Goal: Task Accomplishment & Management: Manage account settings

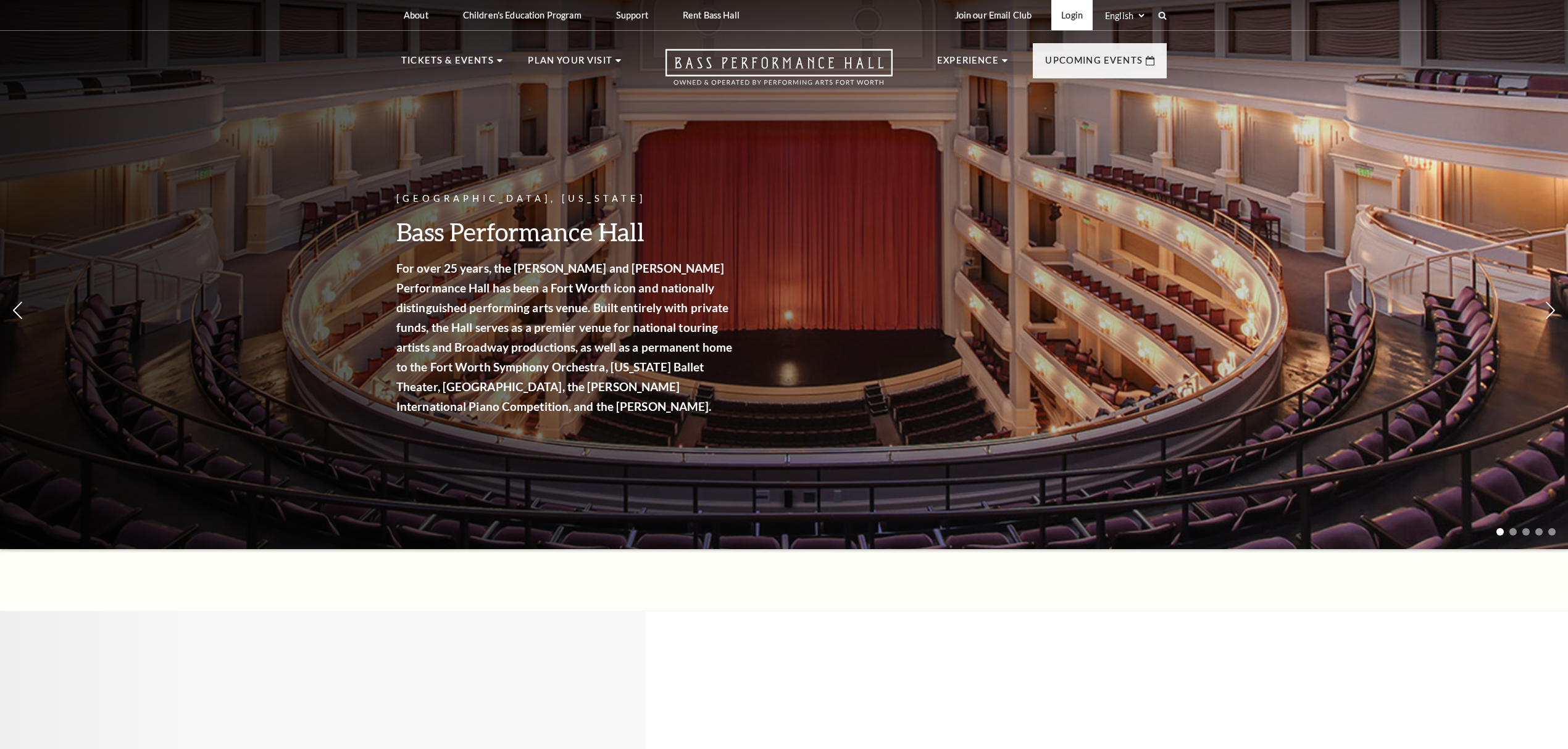
click at [1074, 11] on link "Login" at bounding box center [1072, 15] width 42 height 30
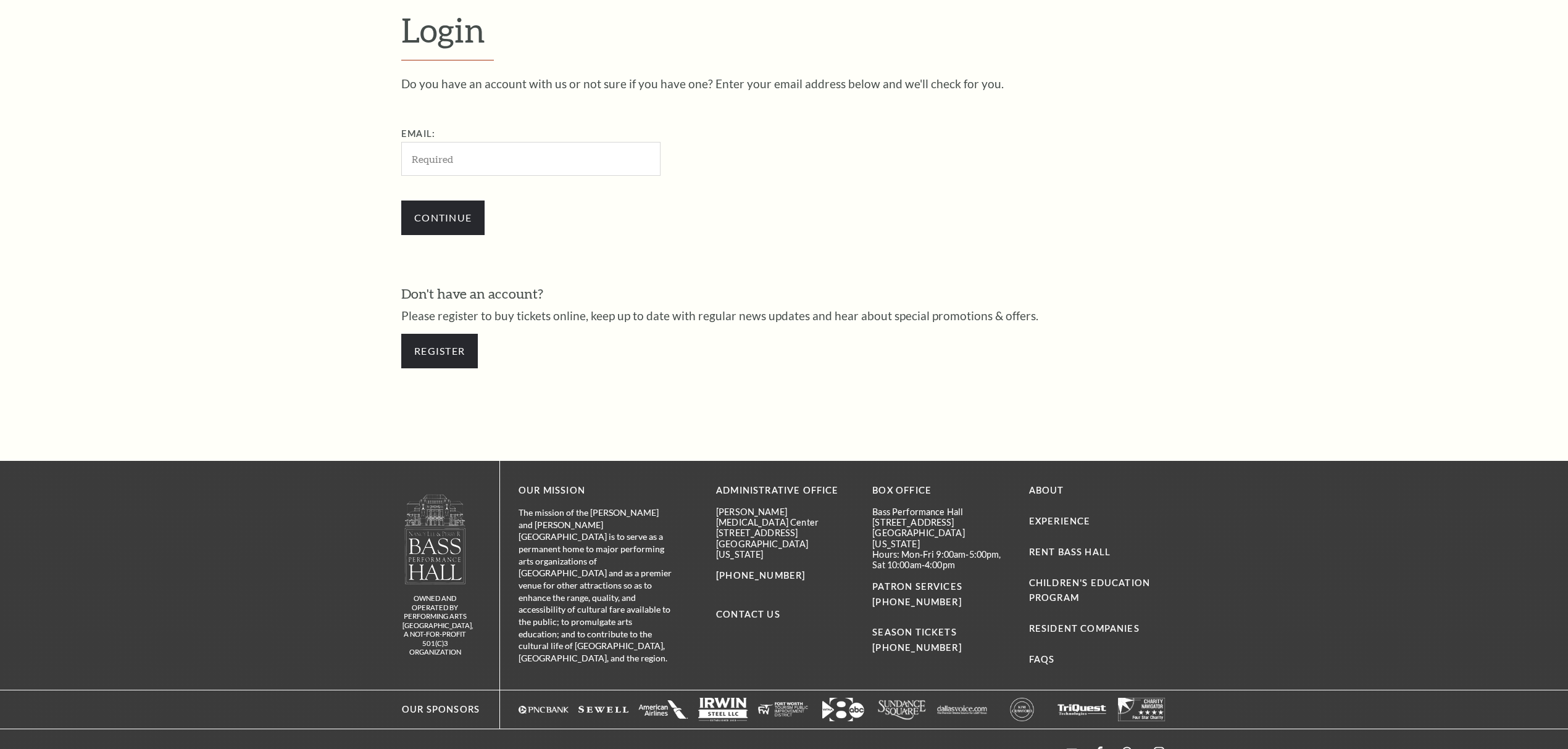
scroll to position [491, 0]
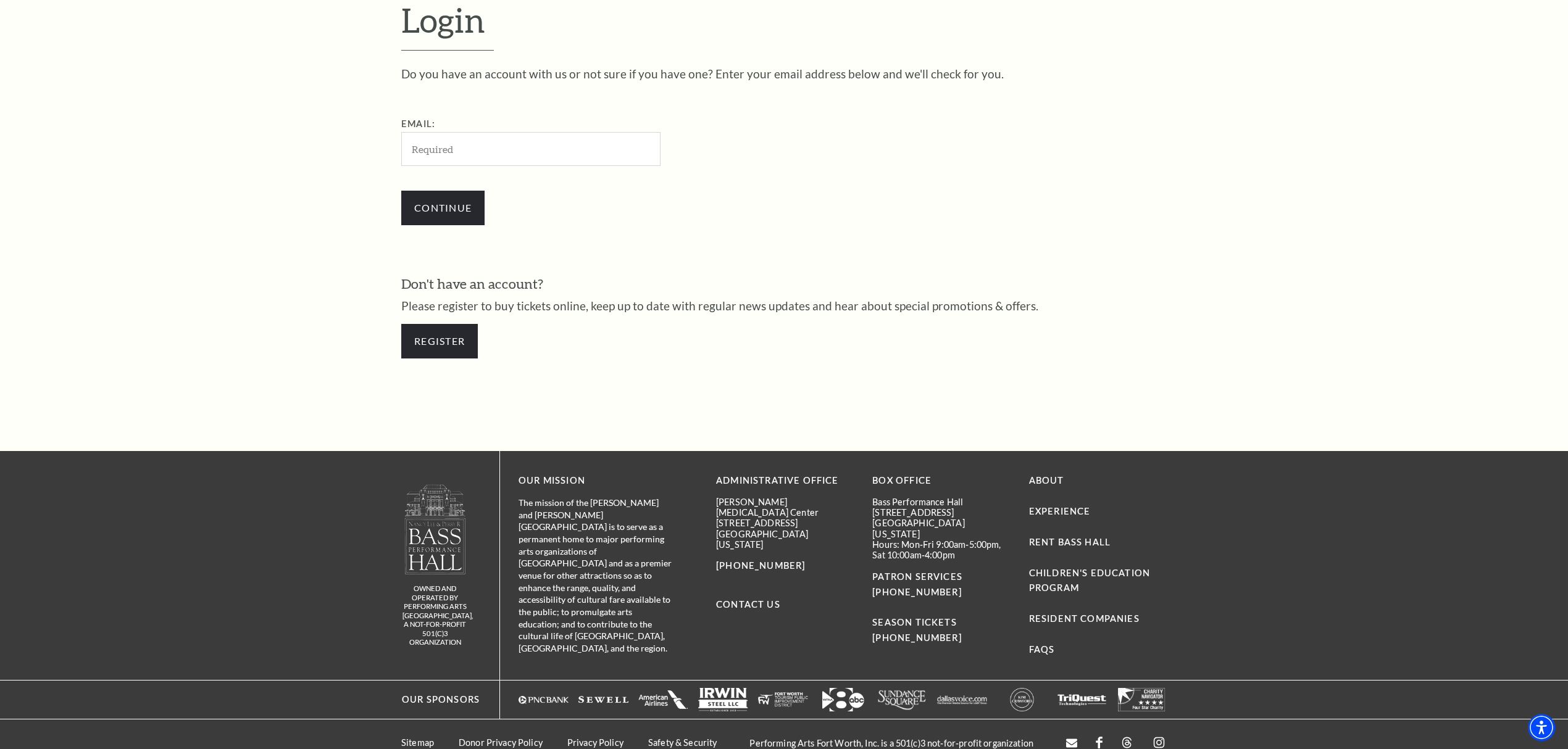
click at [480, 152] on input "Email:" at bounding box center [530, 149] width 259 height 34
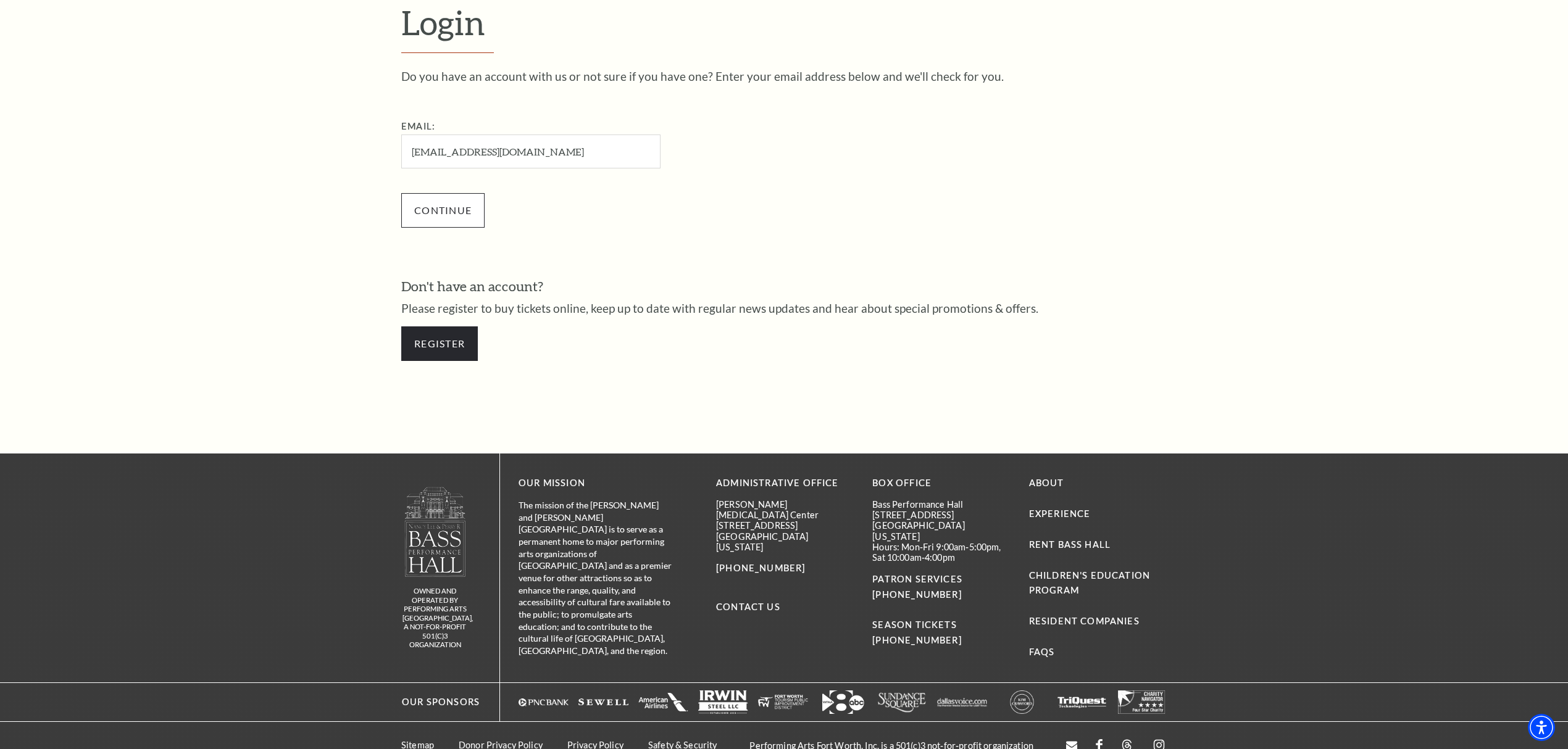
type input "[EMAIL_ADDRESS][DOMAIN_NAME]"
click at [455, 203] on input "Continue" at bounding box center [443, 210] width 84 height 34
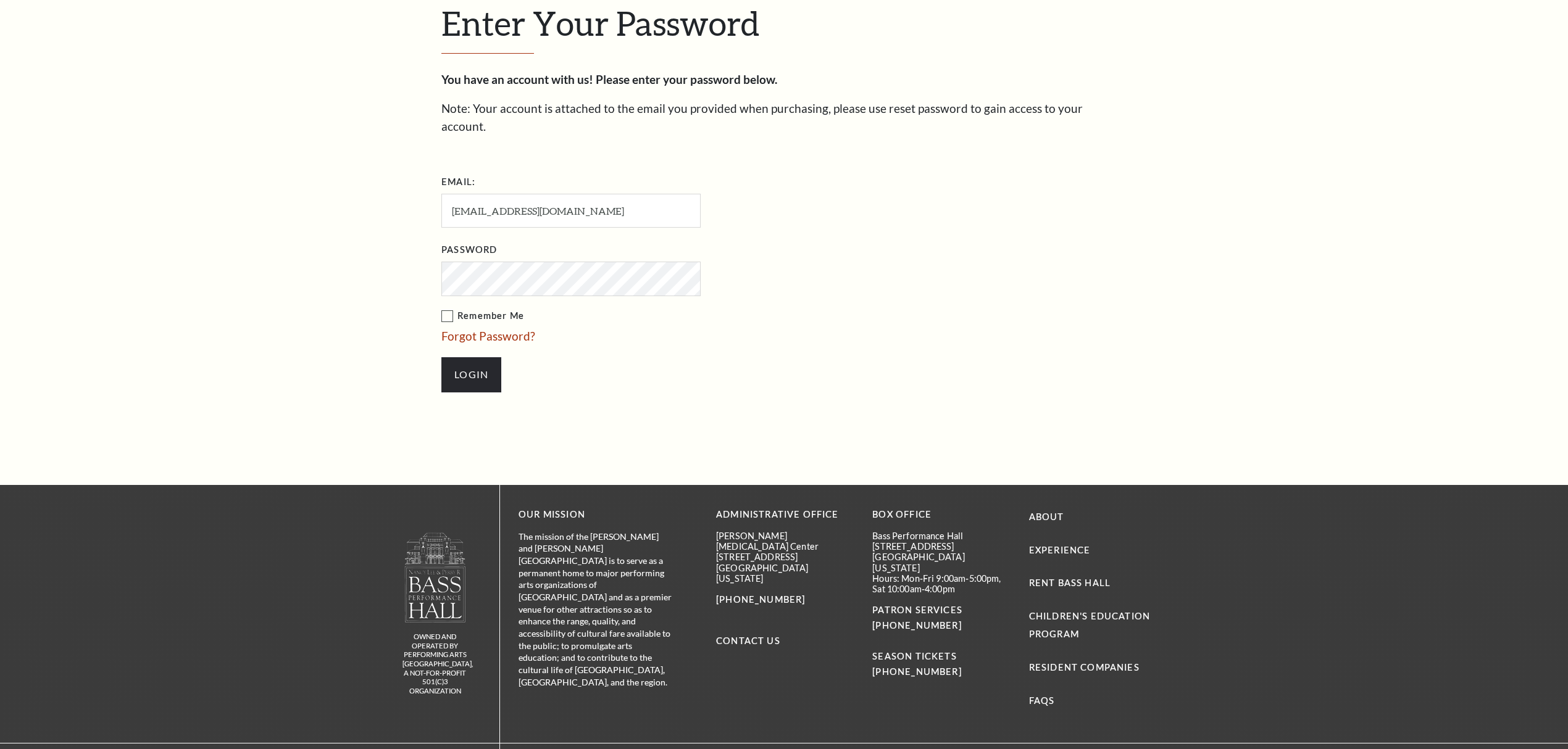
scroll to position [503, 0]
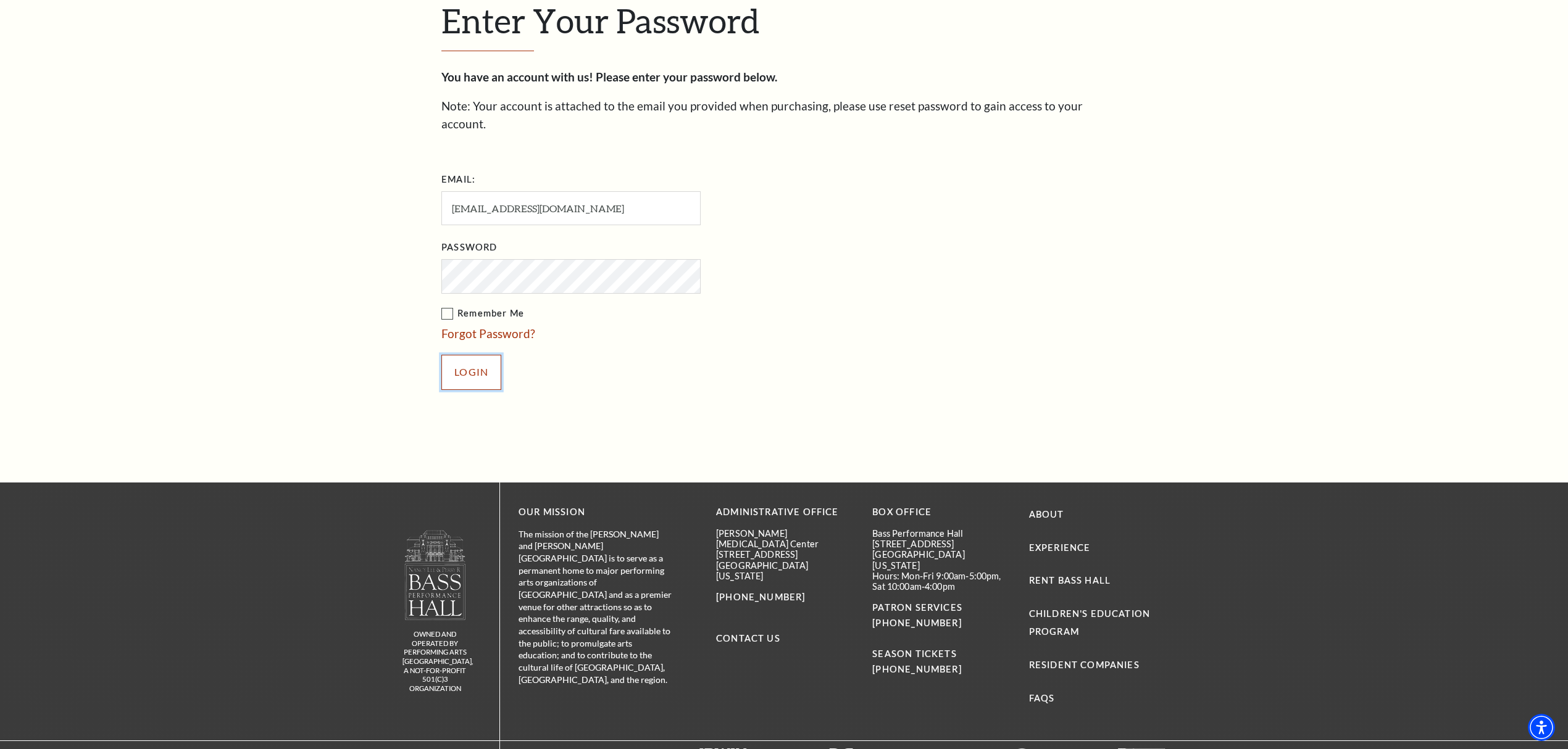
click at [486, 355] on input "Login" at bounding box center [471, 372] width 60 height 34
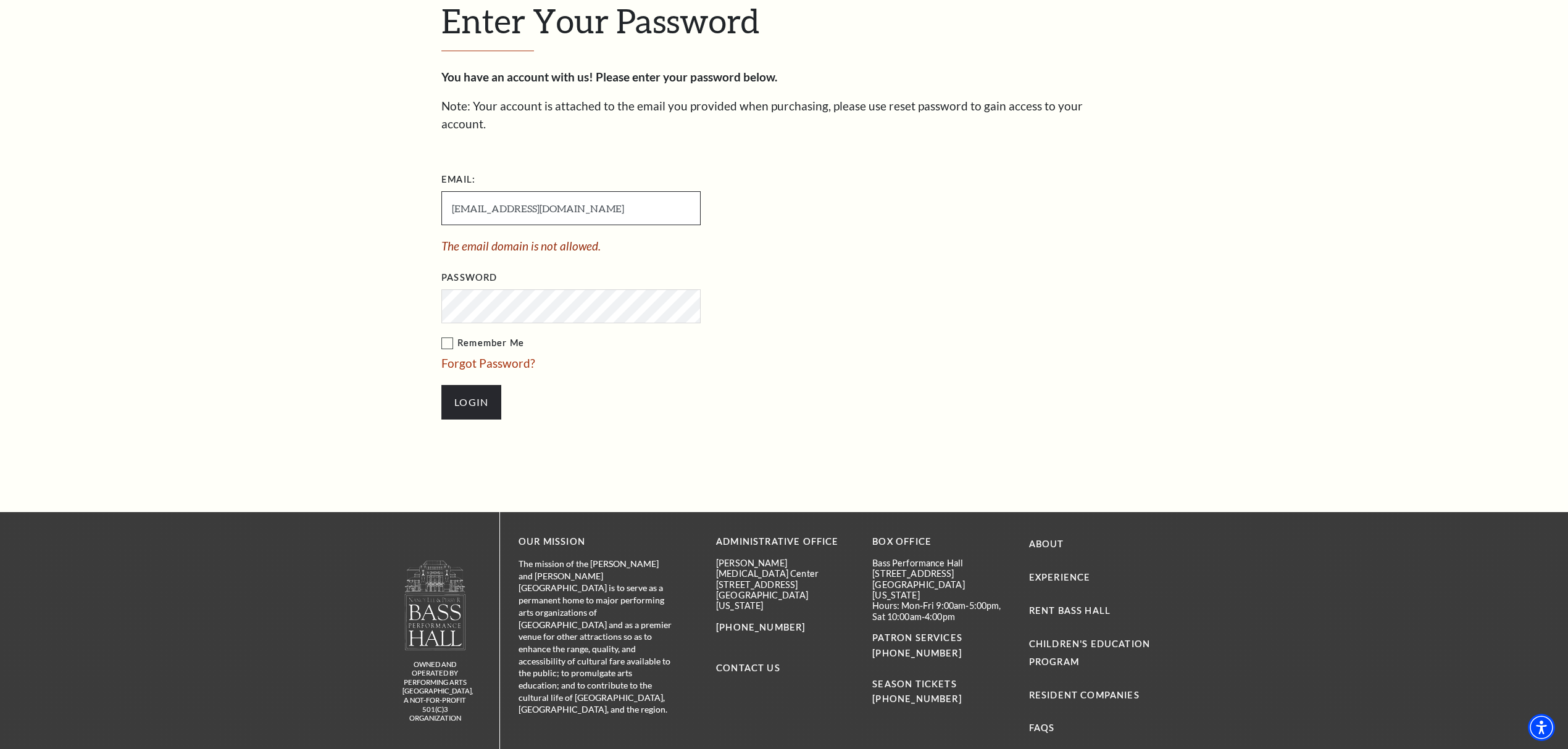
click at [540, 191] on input "[EMAIL_ADDRESS][DOMAIN_NAME]" at bounding box center [571, 208] width 259 height 34
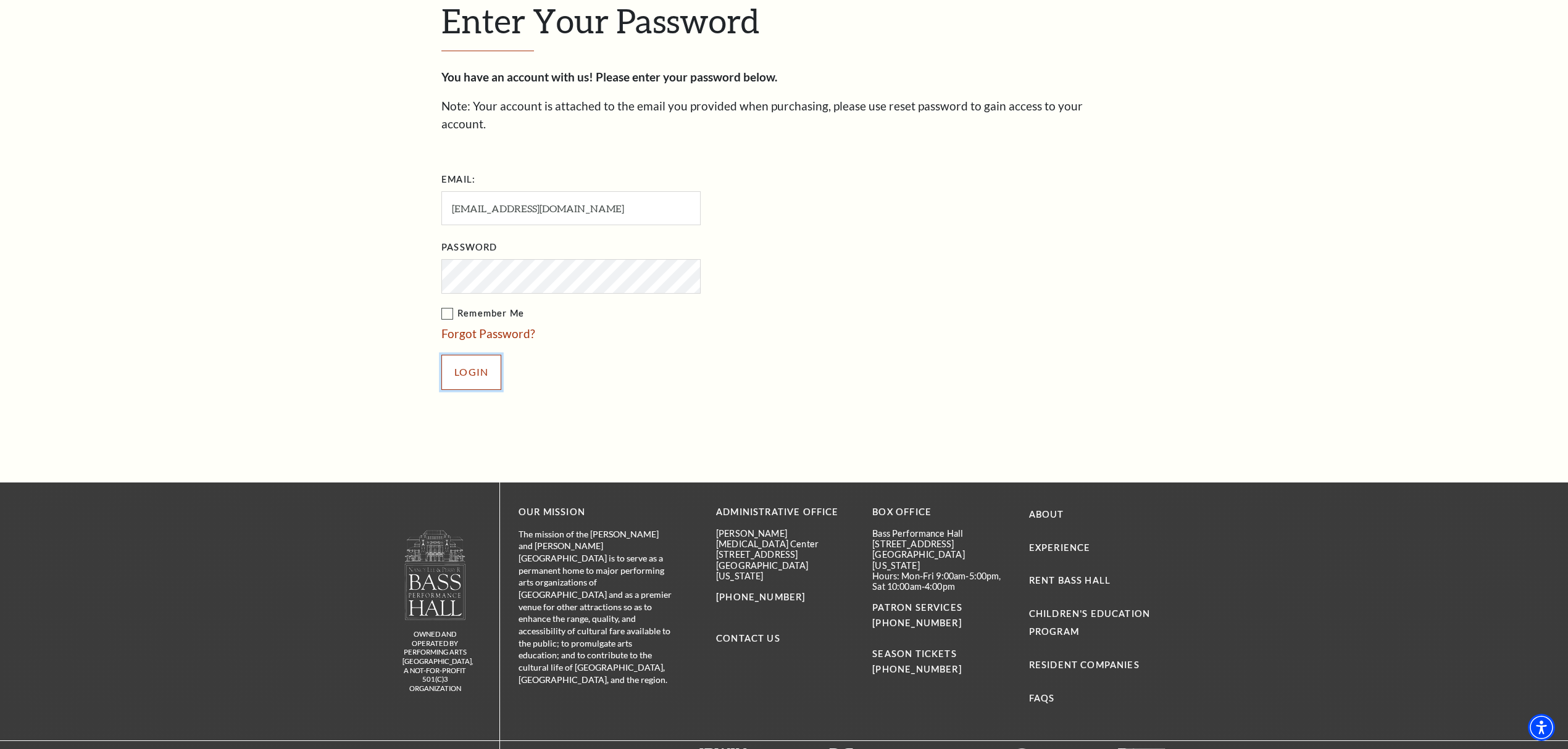
click at [485, 355] on input "Login" at bounding box center [471, 372] width 60 height 34
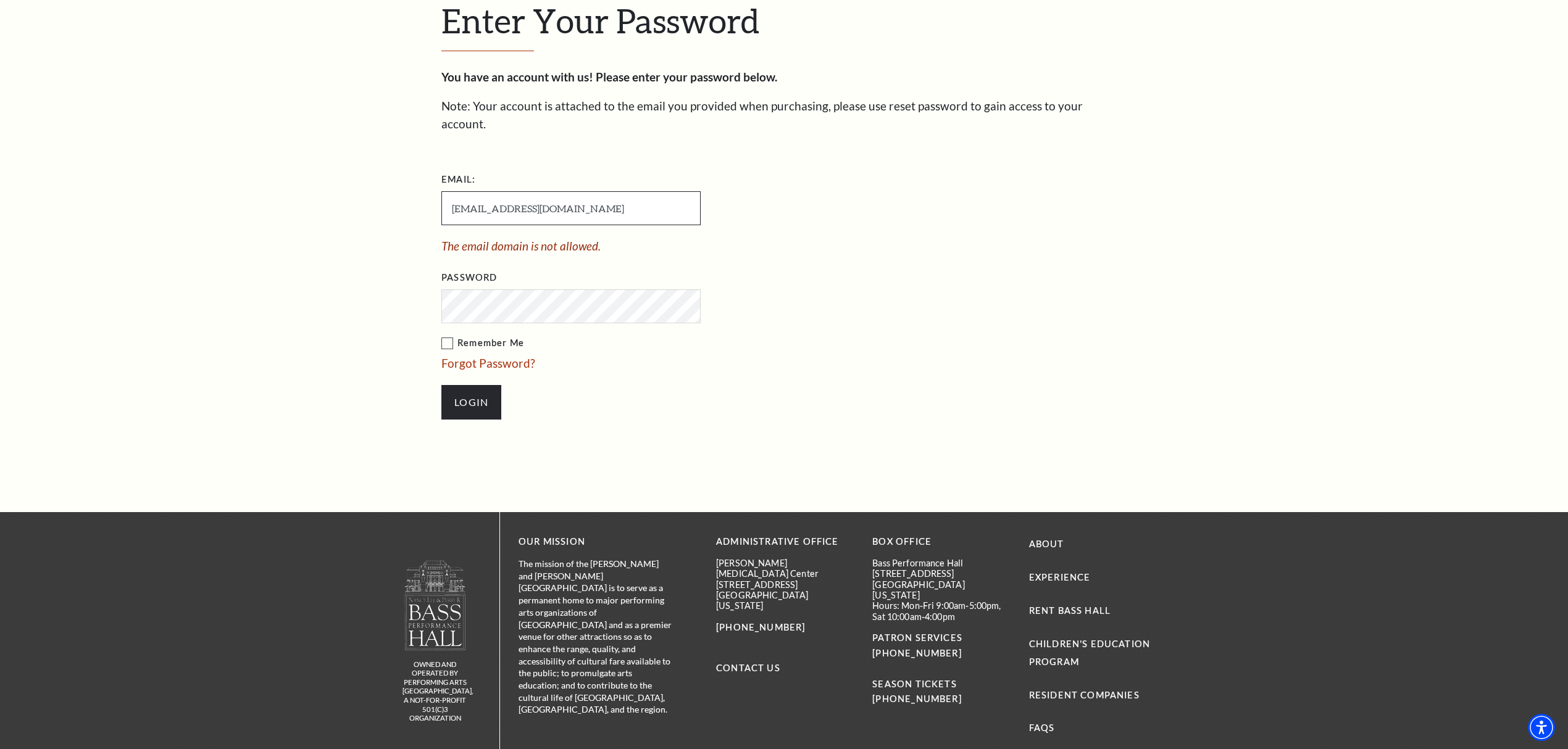
click at [529, 191] on input "[EMAIL_ADDRESS][DOMAIN_NAME]" at bounding box center [571, 208] width 259 height 34
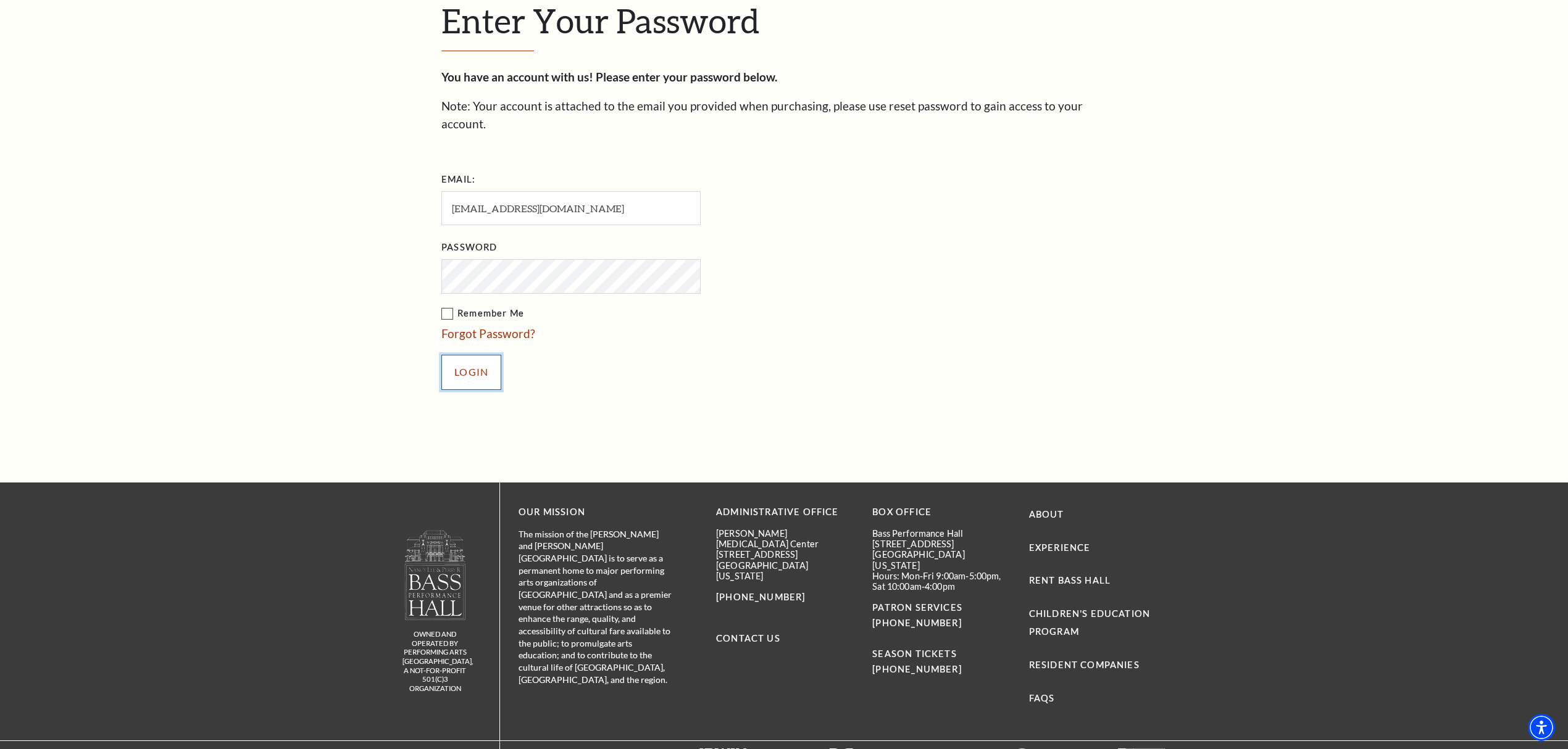
click at [484, 355] on input "Login" at bounding box center [471, 372] width 60 height 34
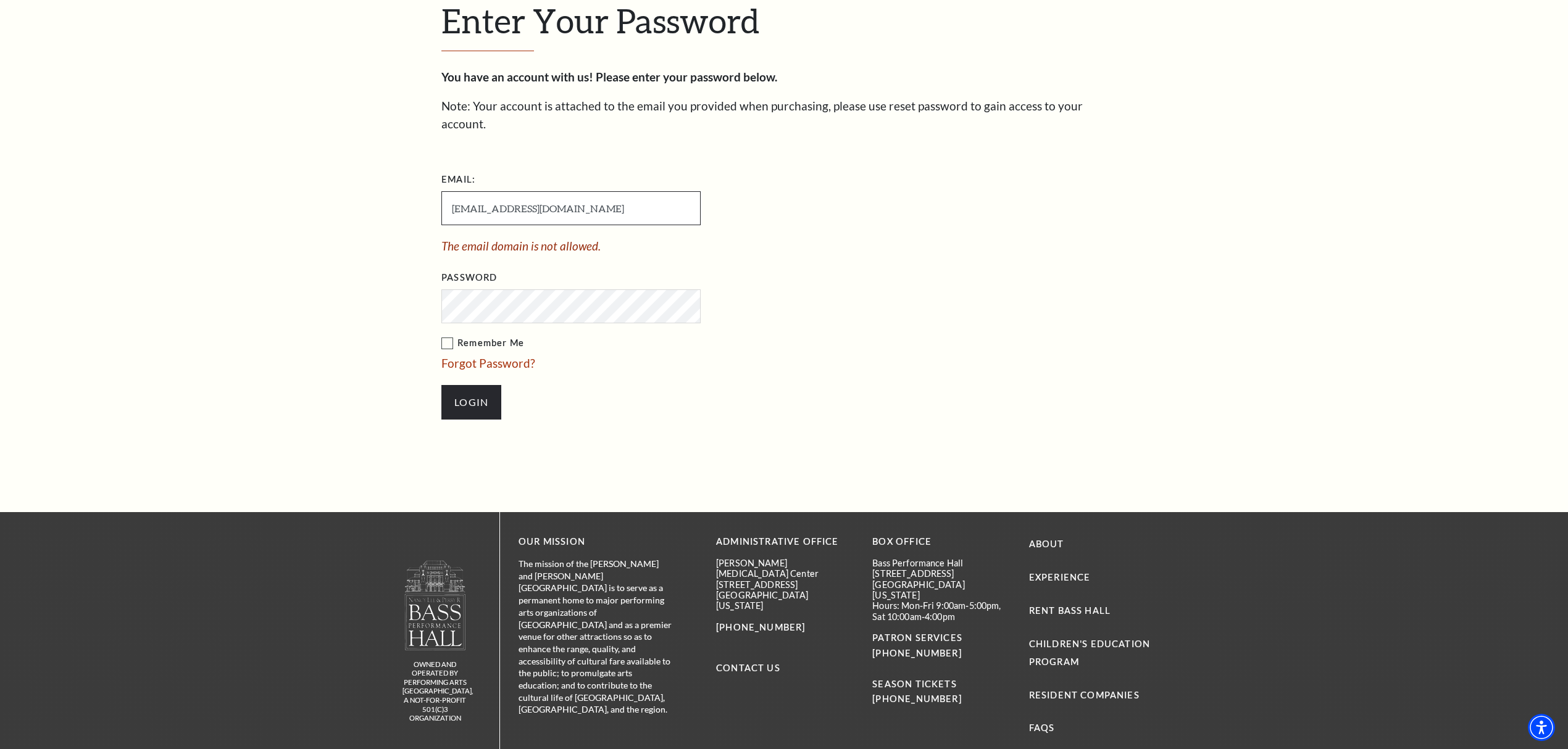
click at [529, 197] on input "[EMAIL_ADDRESS][DOMAIN_NAME]" at bounding box center [571, 208] width 259 height 34
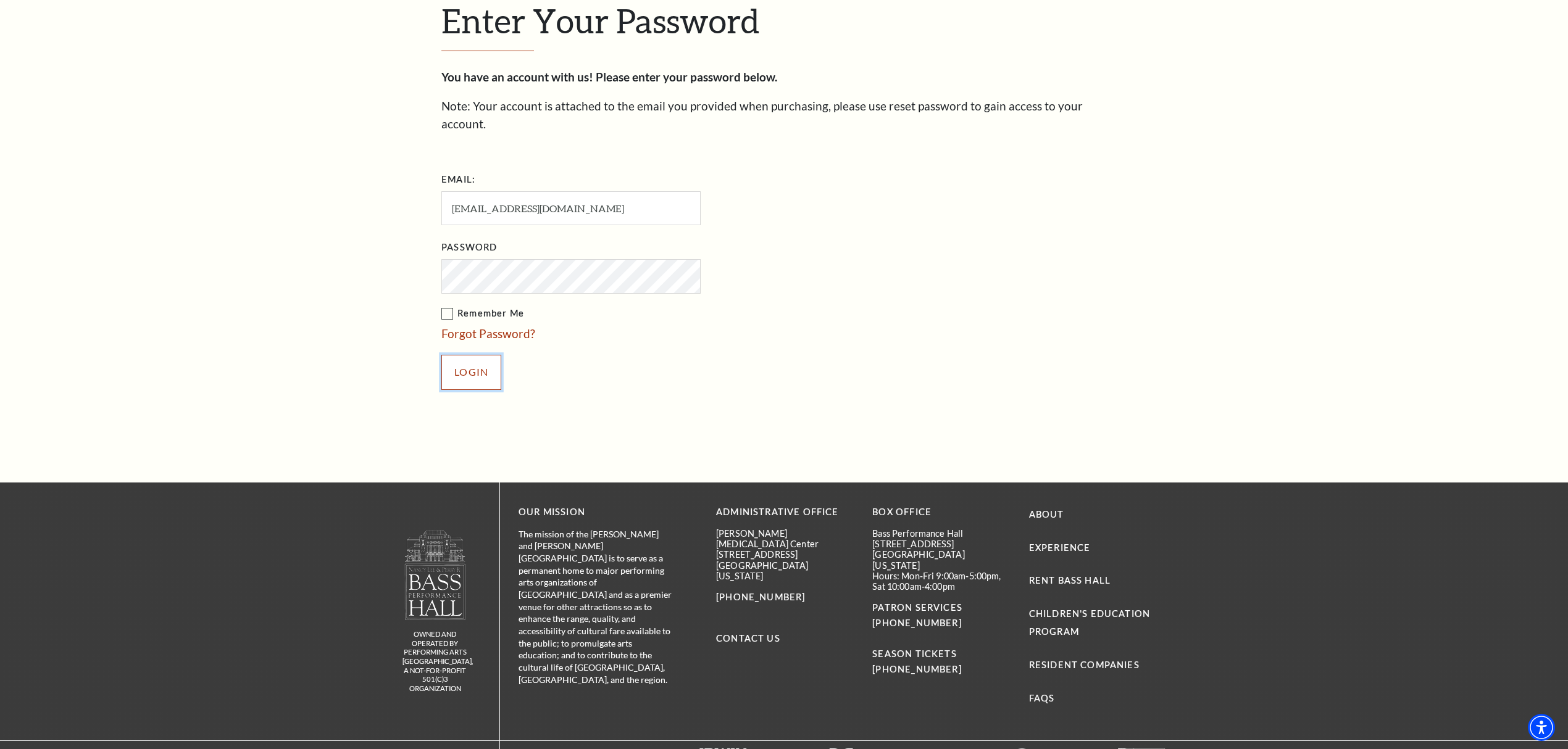
click at [485, 355] on input "Login" at bounding box center [471, 372] width 60 height 34
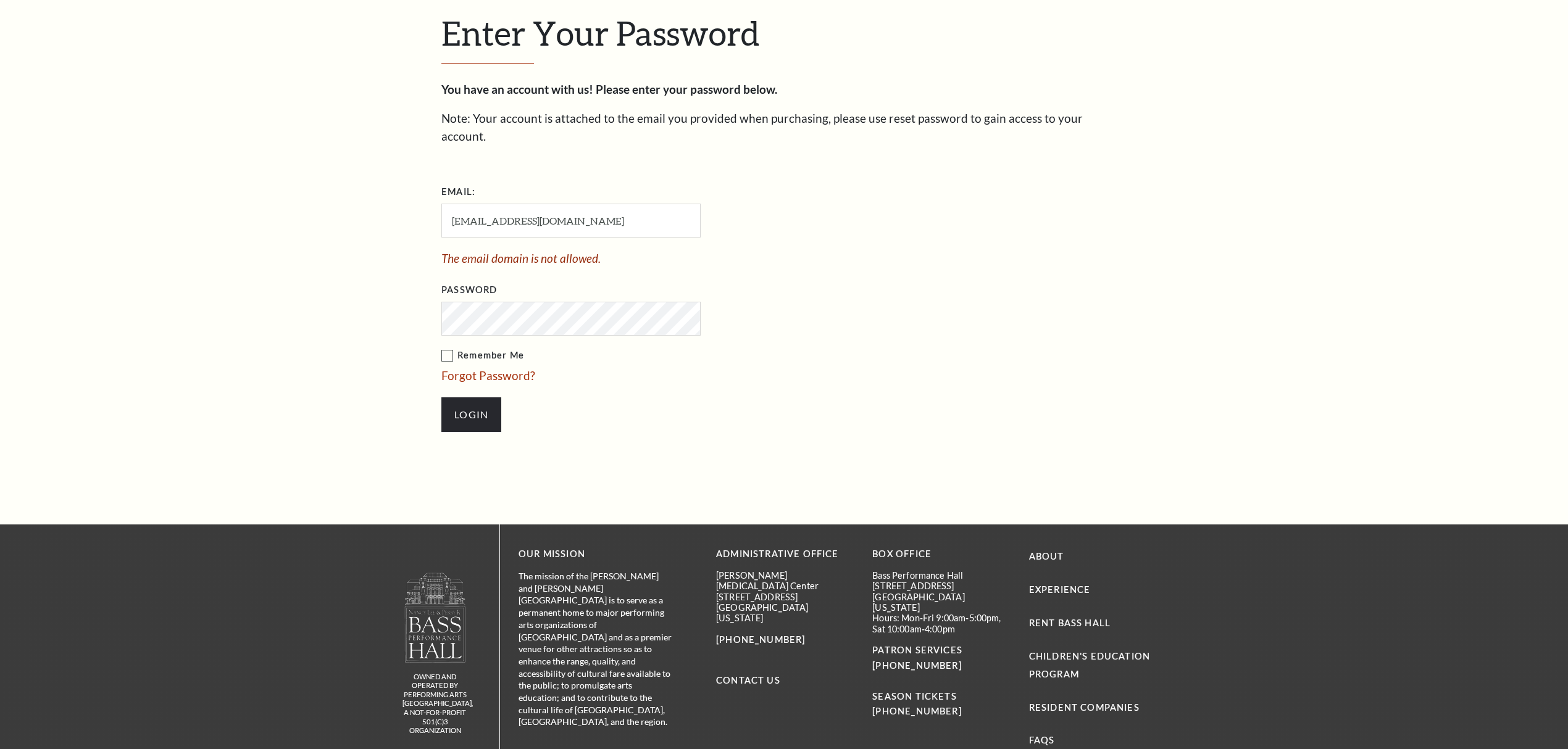
scroll to position [503, 0]
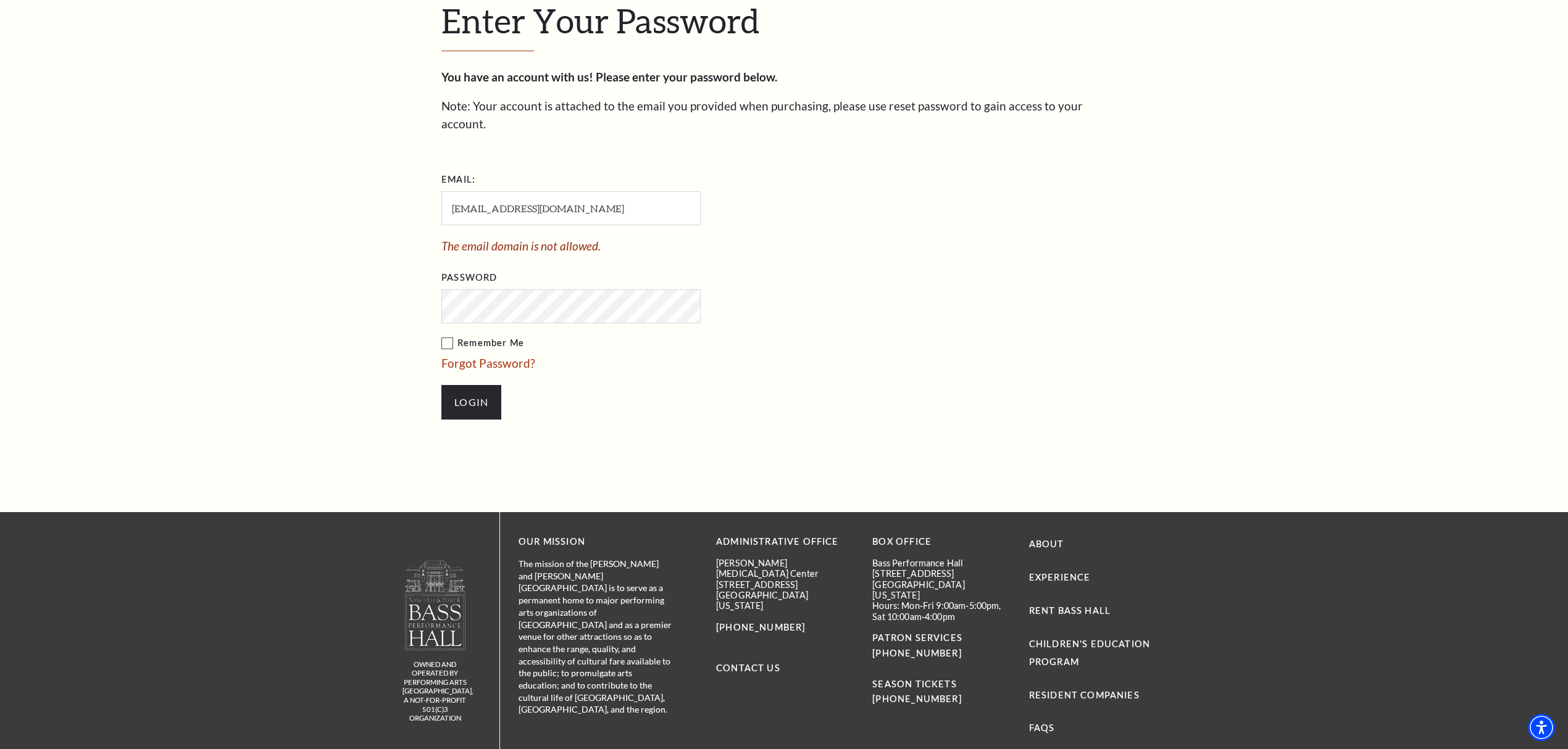
click at [1271, 699] on div "owned and operated by Performing Arts Fort Worth, A NOT-FOR-PROFIT 501(C)3 ORGA…" at bounding box center [784, 640] width 1568 height 258
click at [521, 195] on input "antoniodehoyos@mysalestuff.com" at bounding box center [571, 208] width 259 height 34
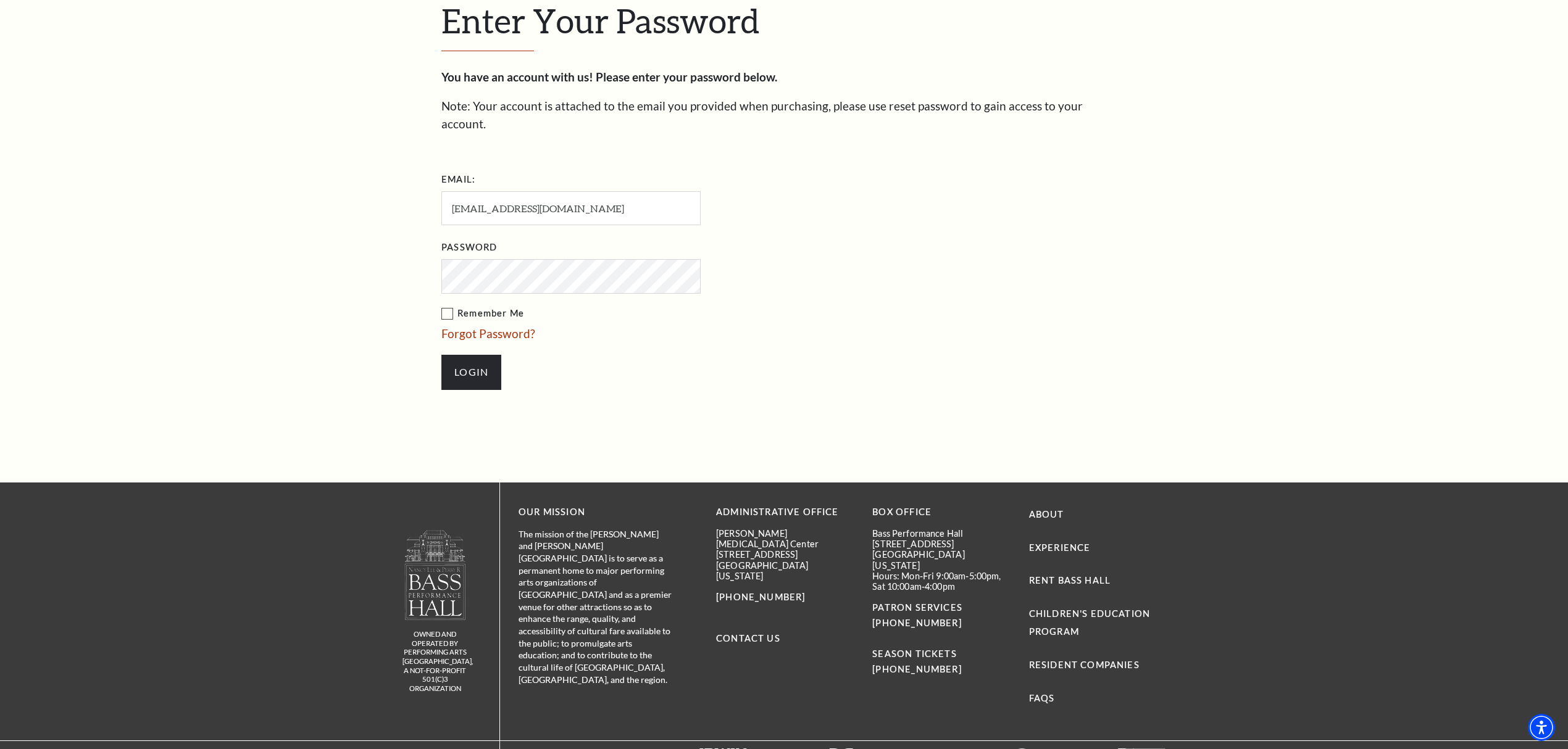
click at [832, 418] on div "Enter Your Password You have an account with us! Please enter your password bel…" at bounding box center [784, 201] width 703 height 562
click at [578, 199] on input "antoniodehoyos@mysalestuff.com" at bounding box center [571, 208] width 259 height 34
click at [490, 355] on input "Login" at bounding box center [471, 372] width 60 height 34
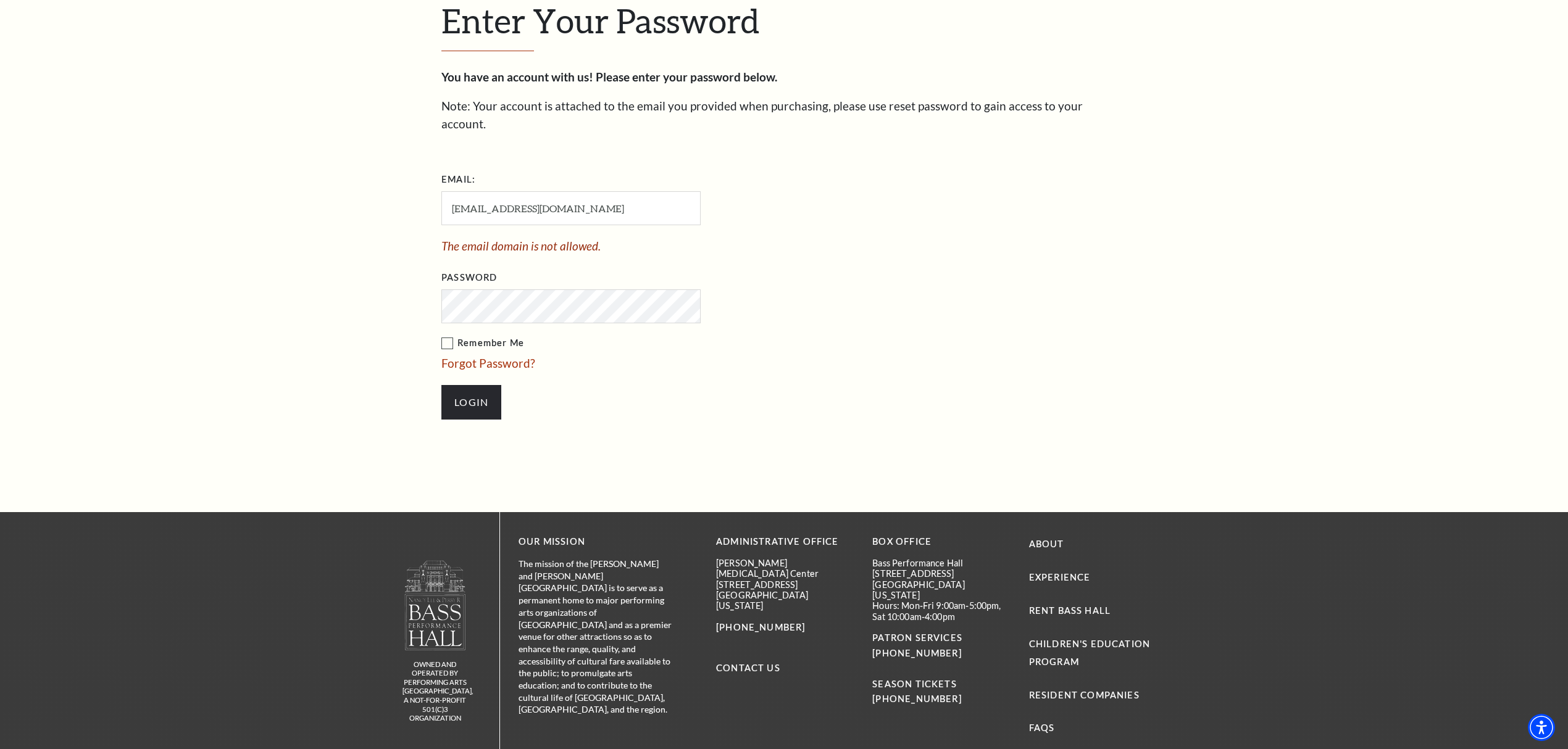
click at [448, 336] on label "Remember Me" at bounding box center [632, 343] width 383 height 15
click at [0, 0] on input "Remember Me" at bounding box center [0, 0] width 0 height 0
click at [467, 356] on link "Forgot Password?" at bounding box center [488, 362] width 94 height 14
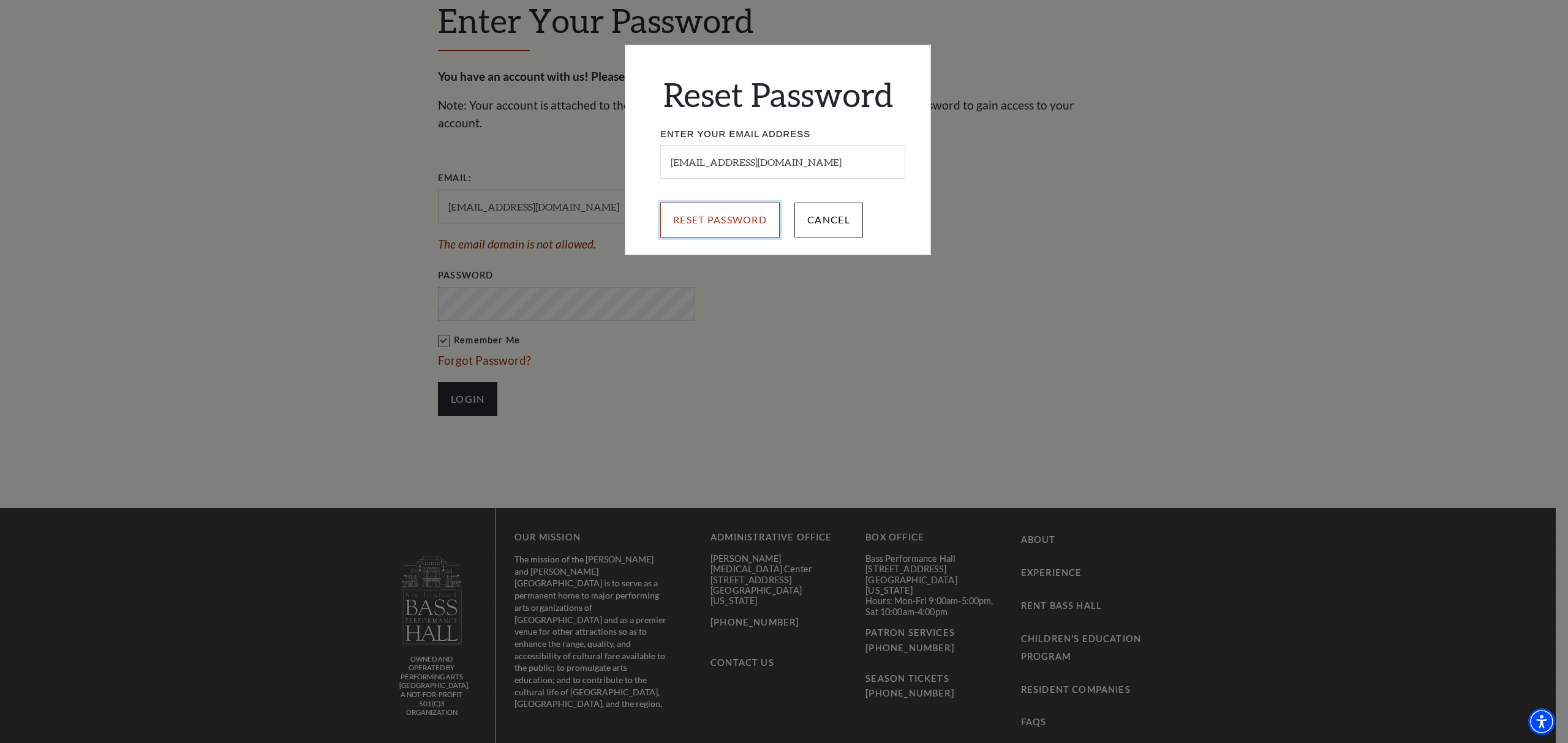
click at [748, 218] on input "Reset Password" at bounding box center [720, 220] width 119 height 34
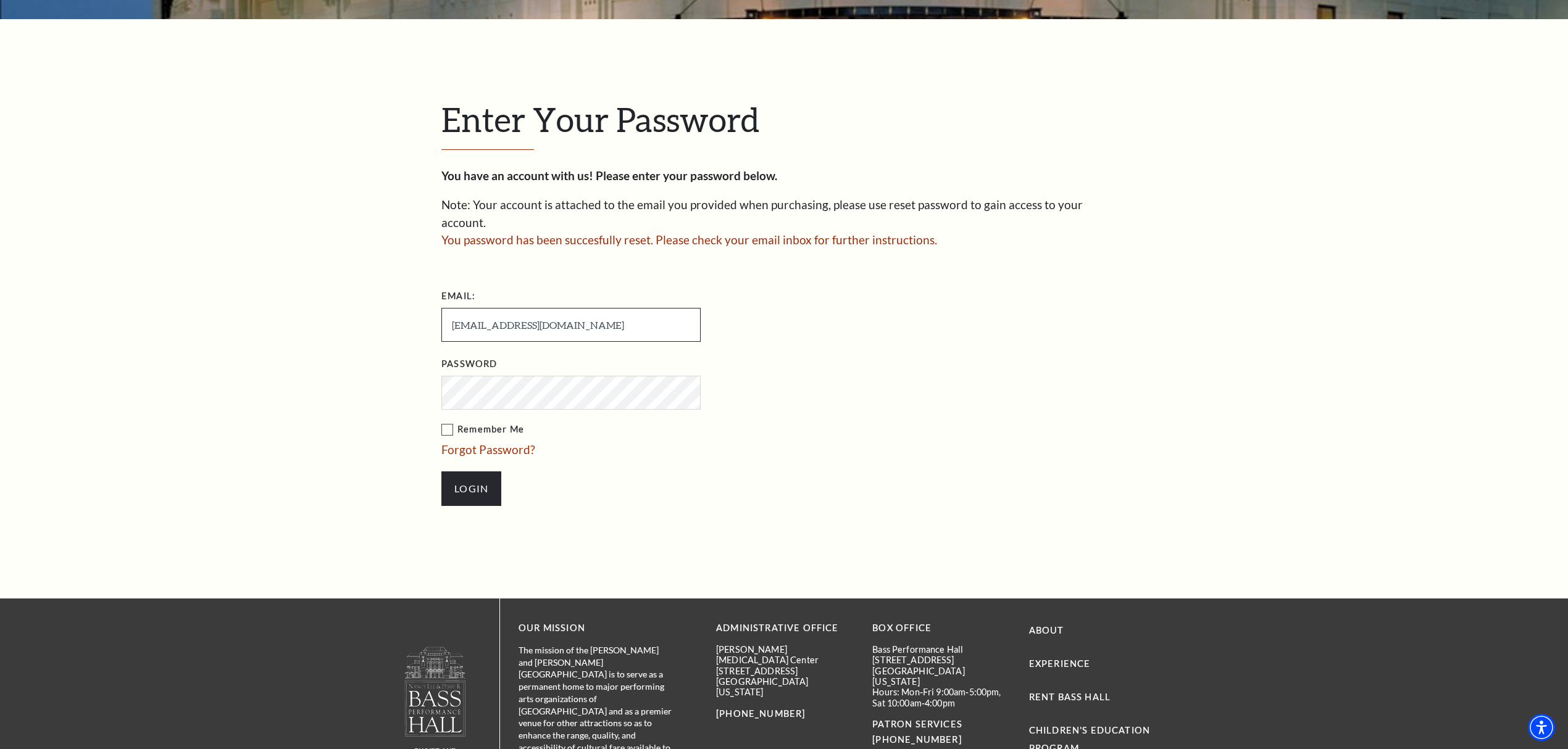
click at [556, 308] on input "[EMAIL_ADDRESS][DOMAIN_NAME]" at bounding box center [571, 325] width 259 height 34
click at [1281, 285] on div "Enter Your Password You have an account with us! Please enter your password bel…" at bounding box center [784, 309] width 1568 height 579
click at [485, 473] on input "Login" at bounding box center [471, 488] width 60 height 34
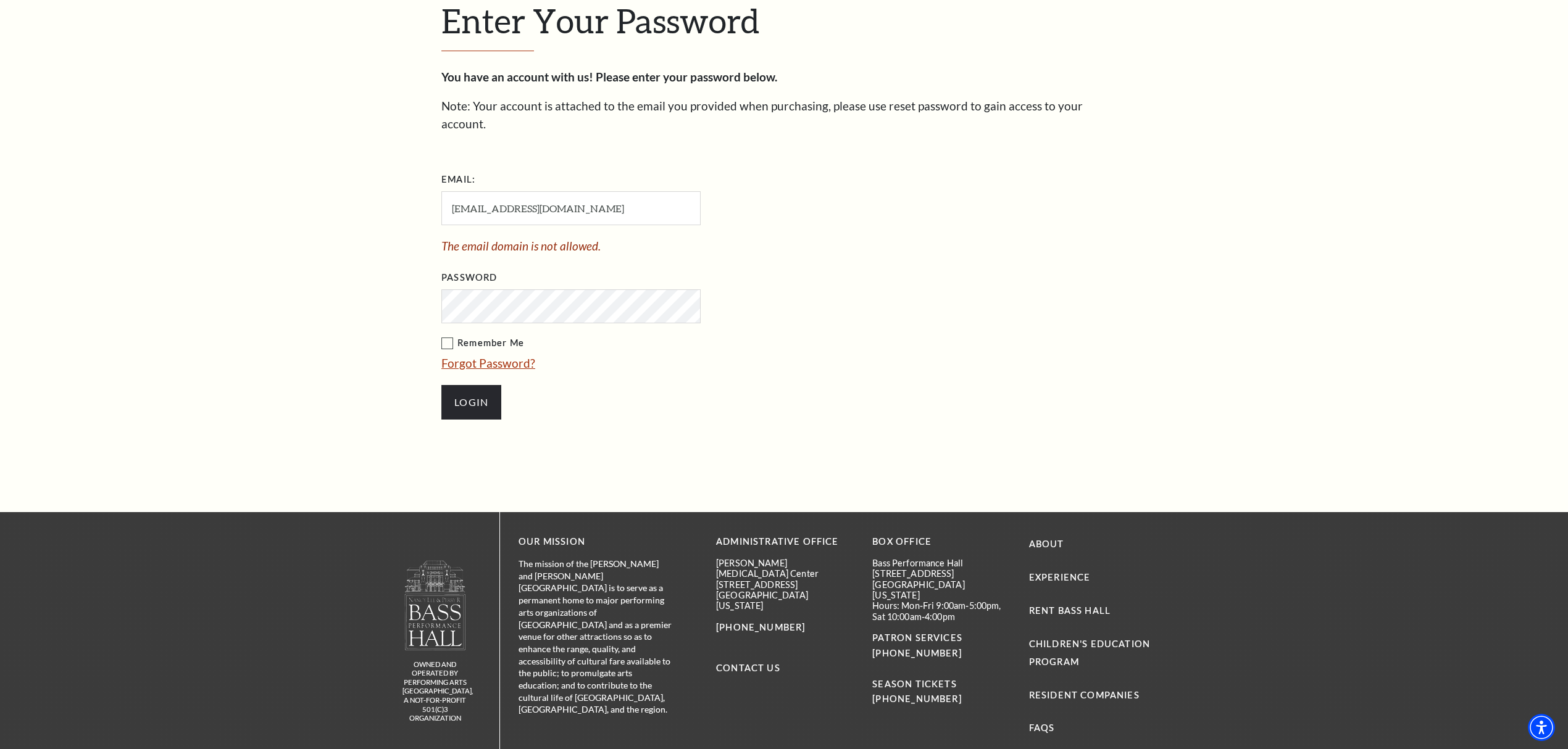
click at [465, 356] on link "Forgot Password?" at bounding box center [488, 362] width 94 height 14
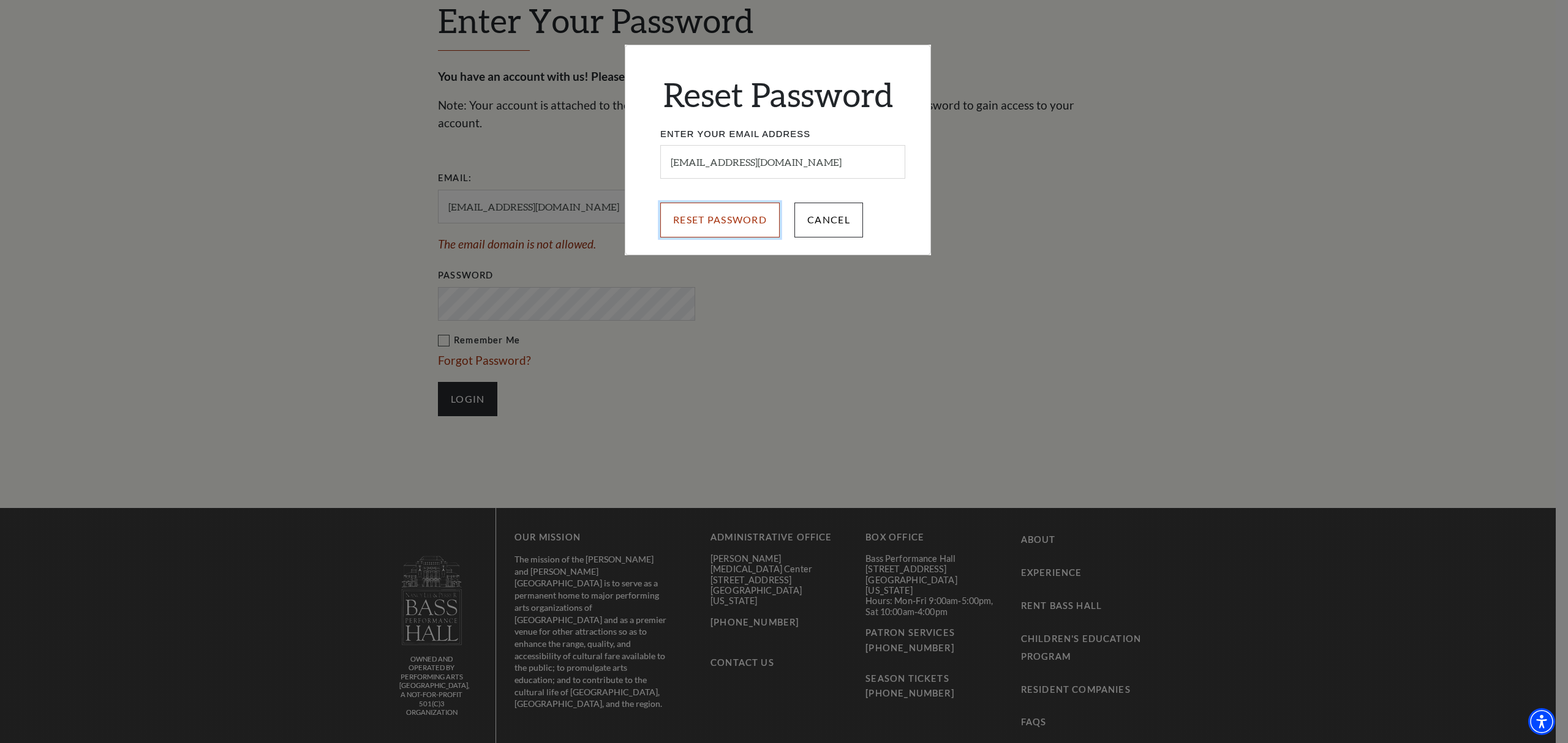
click at [757, 221] on input "Reset Password" at bounding box center [720, 220] width 119 height 34
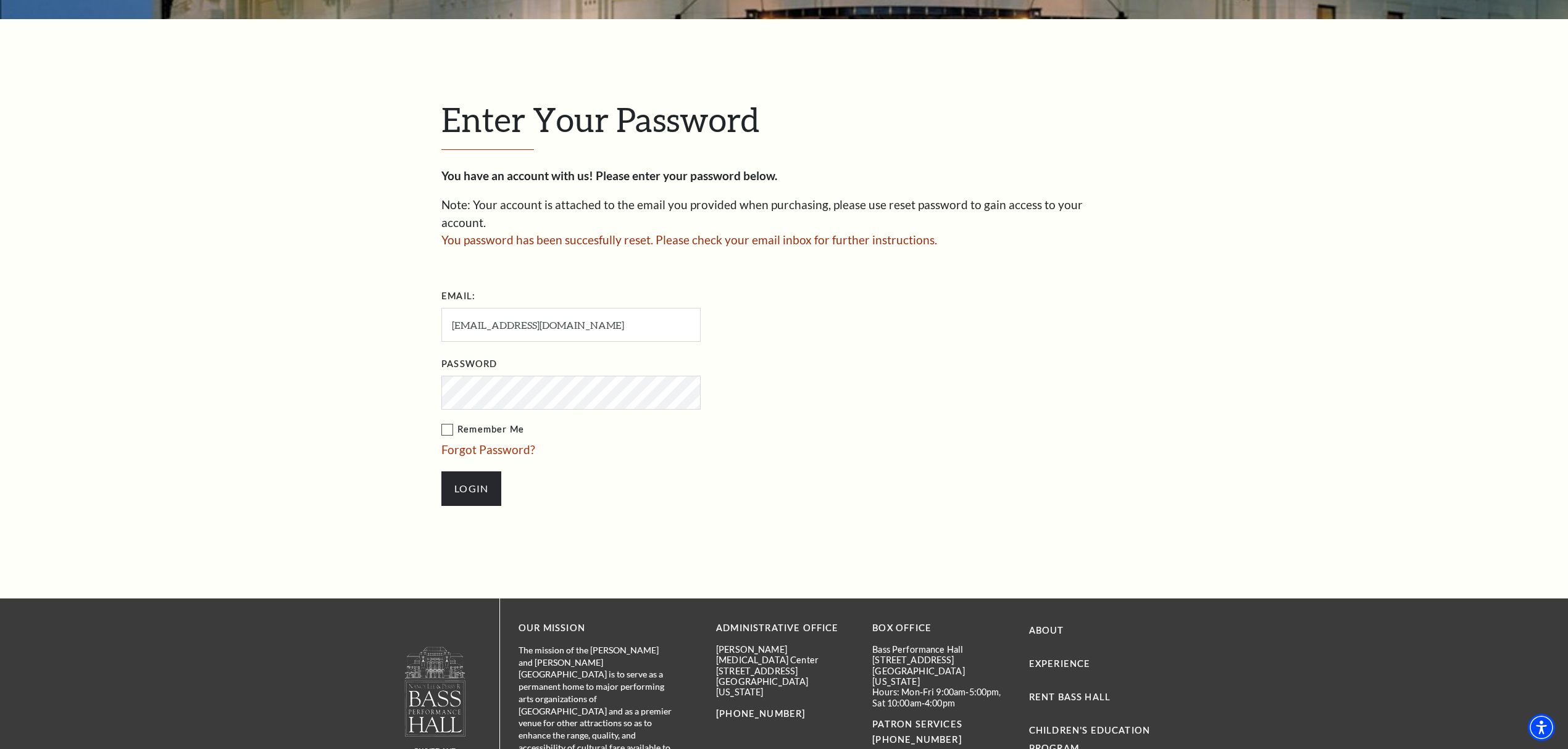
click at [689, 233] on span "You password has been succesfully reset. Please check your email inbox for furt…" at bounding box center [688, 240] width 495 height 14
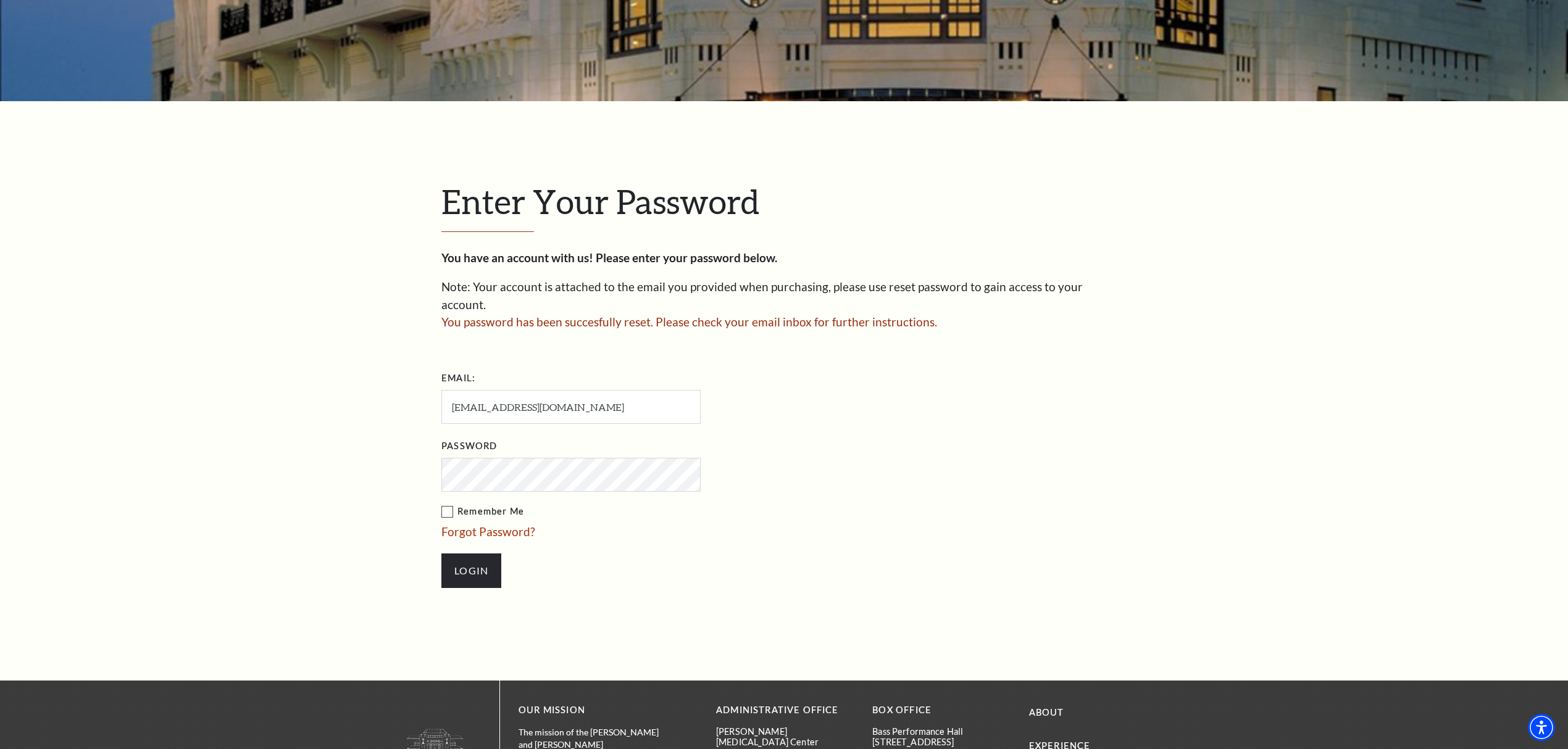
scroll to position [486, 0]
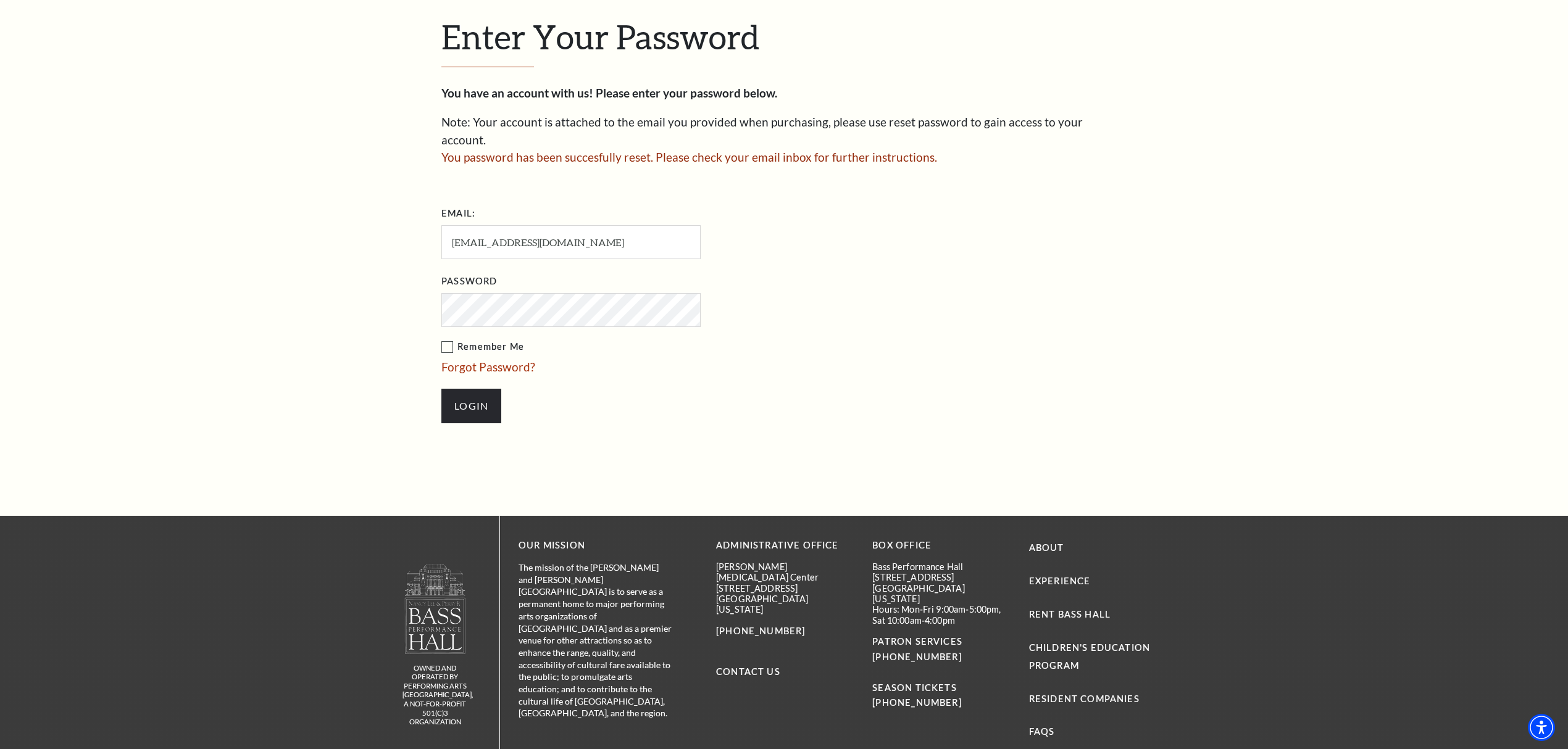
click at [439, 331] on div "Enter Your Password You have an account with us! Please enter your password bel…" at bounding box center [784, 226] width 703 height 579
click at [450, 339] on label "Remember Me" at bounding box center [632, 347] width 383 height 15
click at [0, 0] on input "Remember Me" at bounding box center [0, 0] width 0 height 0
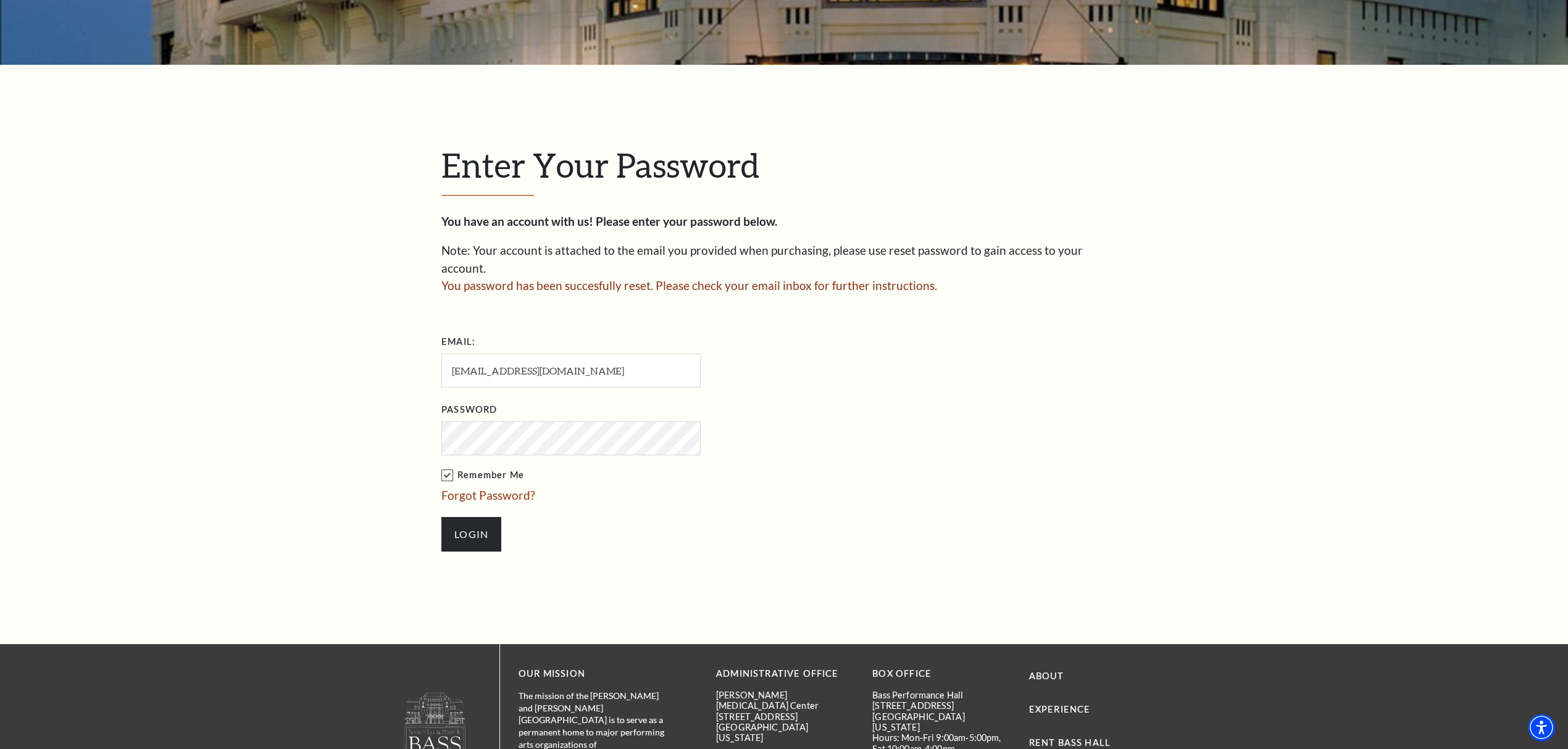
scroll to position [347, 0]
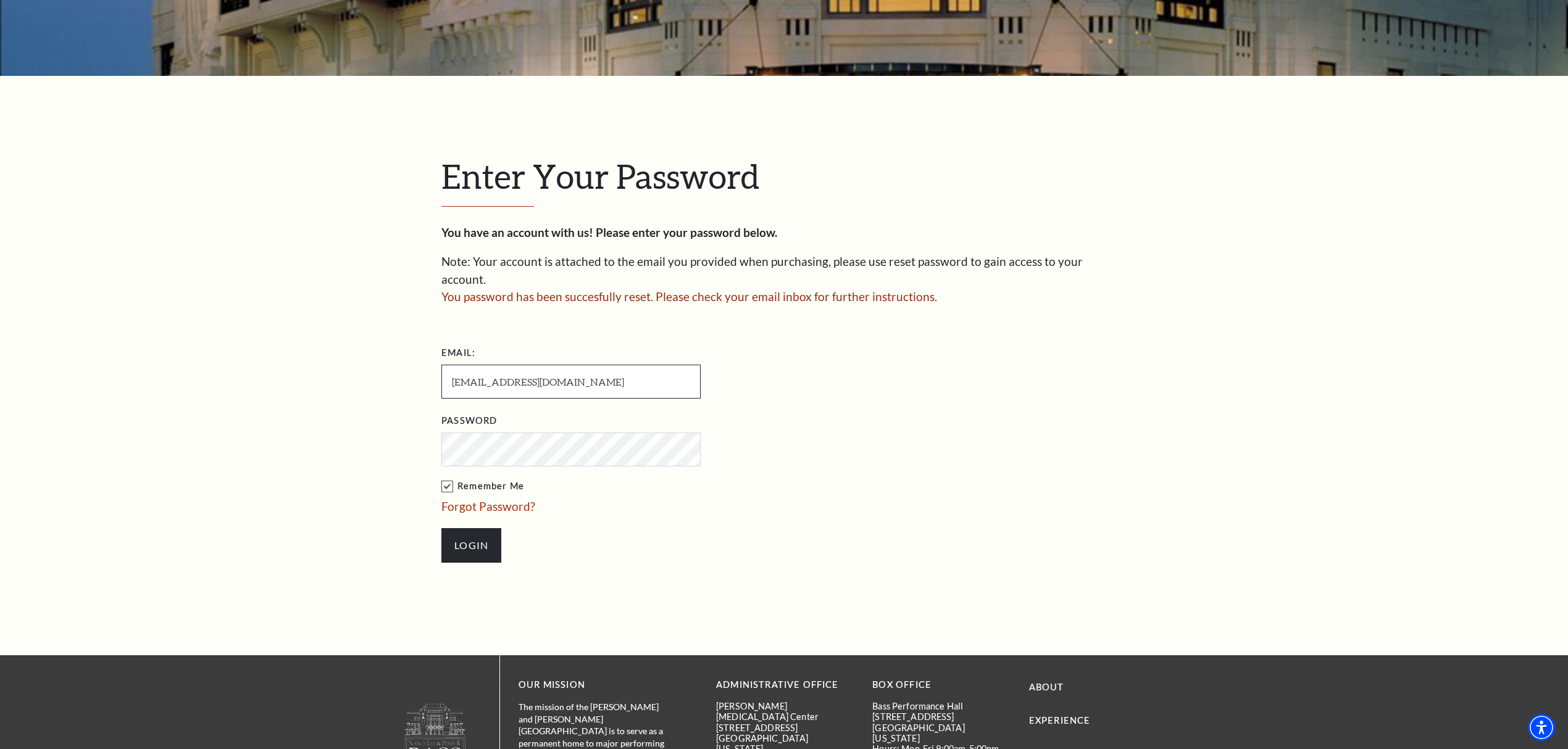
click at [527, 368] on input "[EMAIL_ADDRESS][DOMAIN_NAME]" at bounding box center [571, 382] width 259 height 34
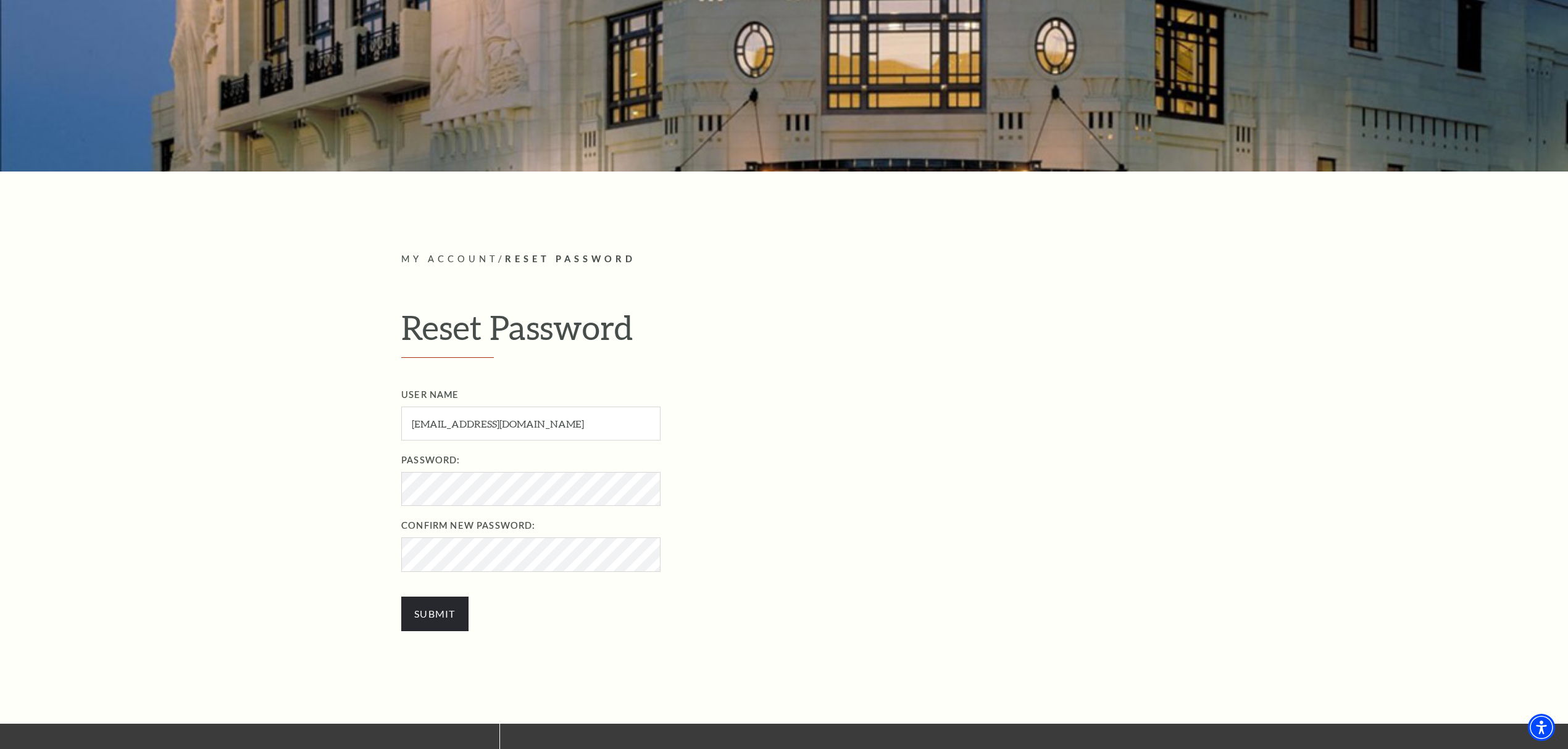
scroll to position [247, 0]
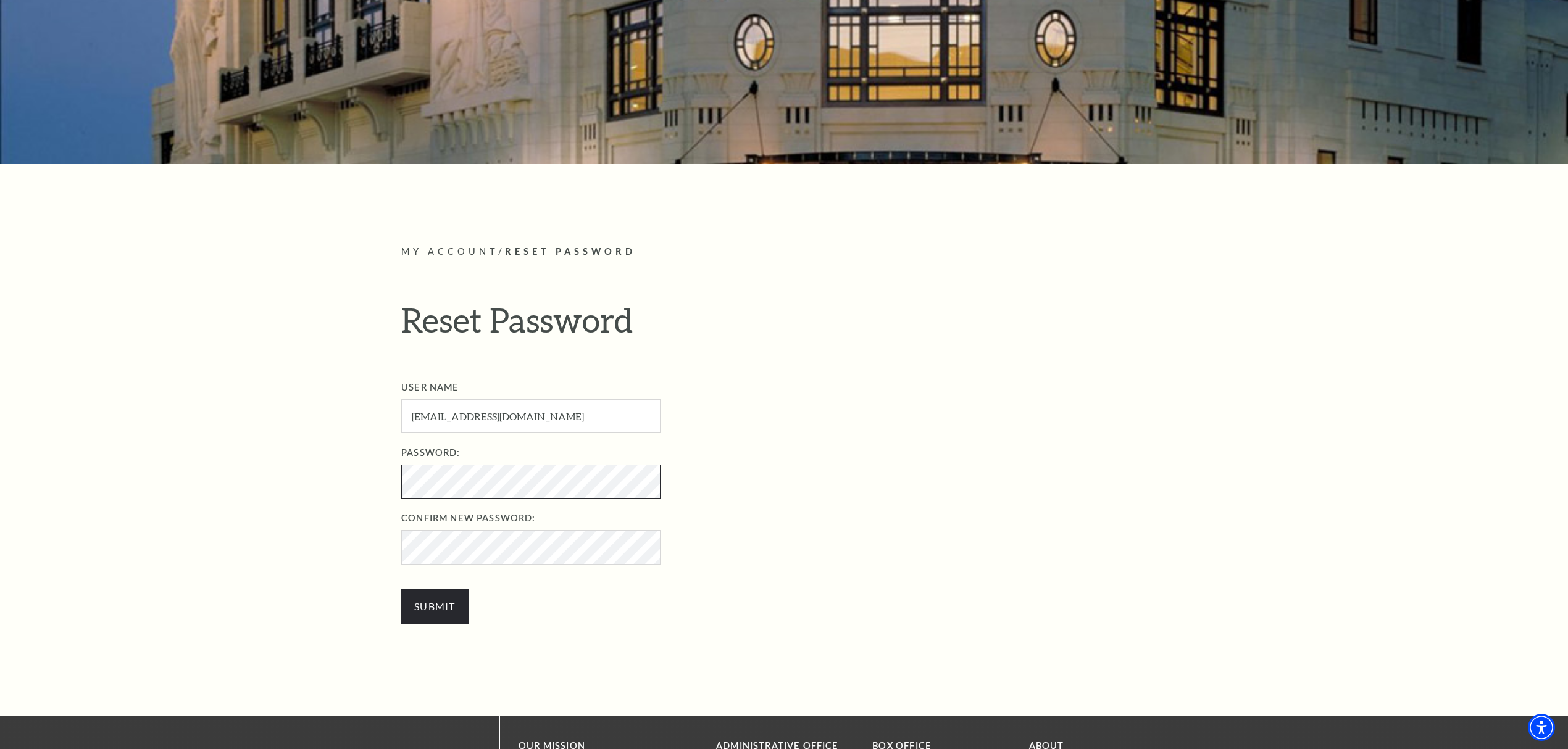
click at [408, 498] on body "Skip to main content Enable accessibility for low vision Open the accessibility…" at bounding box center [784, 127] width 1568 height 749
click at [453, 607] on input "Submit" at bounding box center [434, 606] width 68 height 34
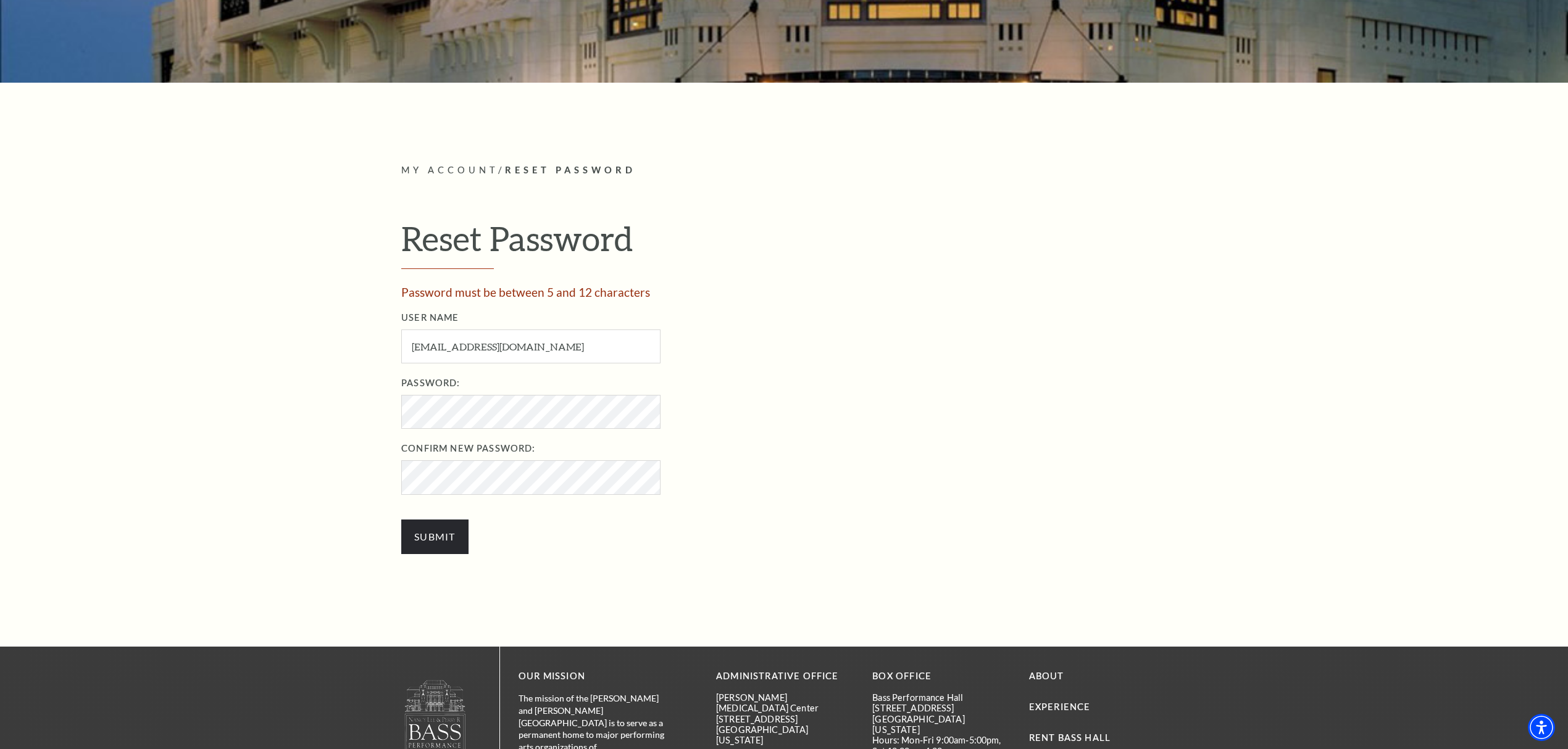
scroll to position [329, 0]
click at [454, 532] on input "Submit" at bounding box center [434, 535] width 68 height 34
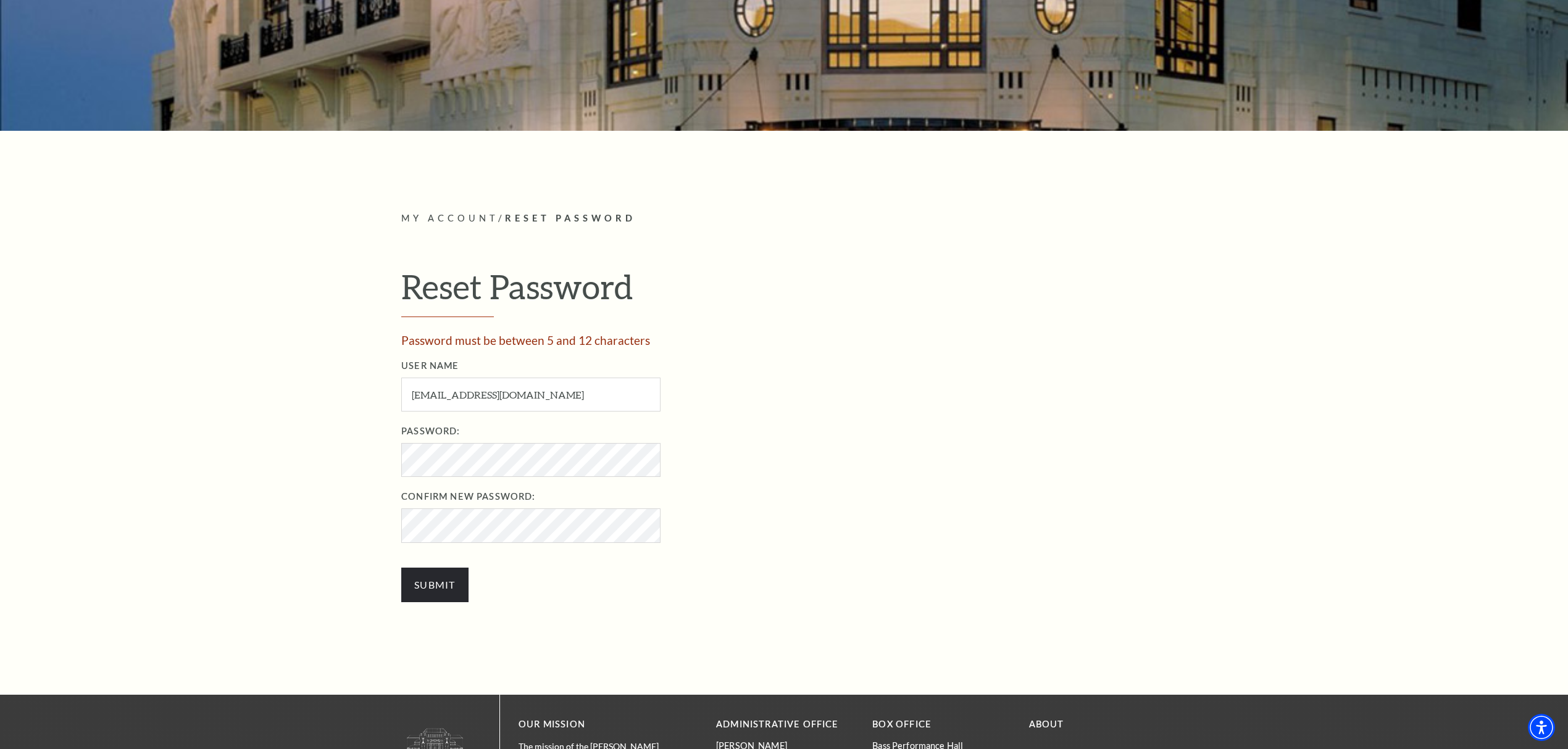
scroll to position [329, 0]
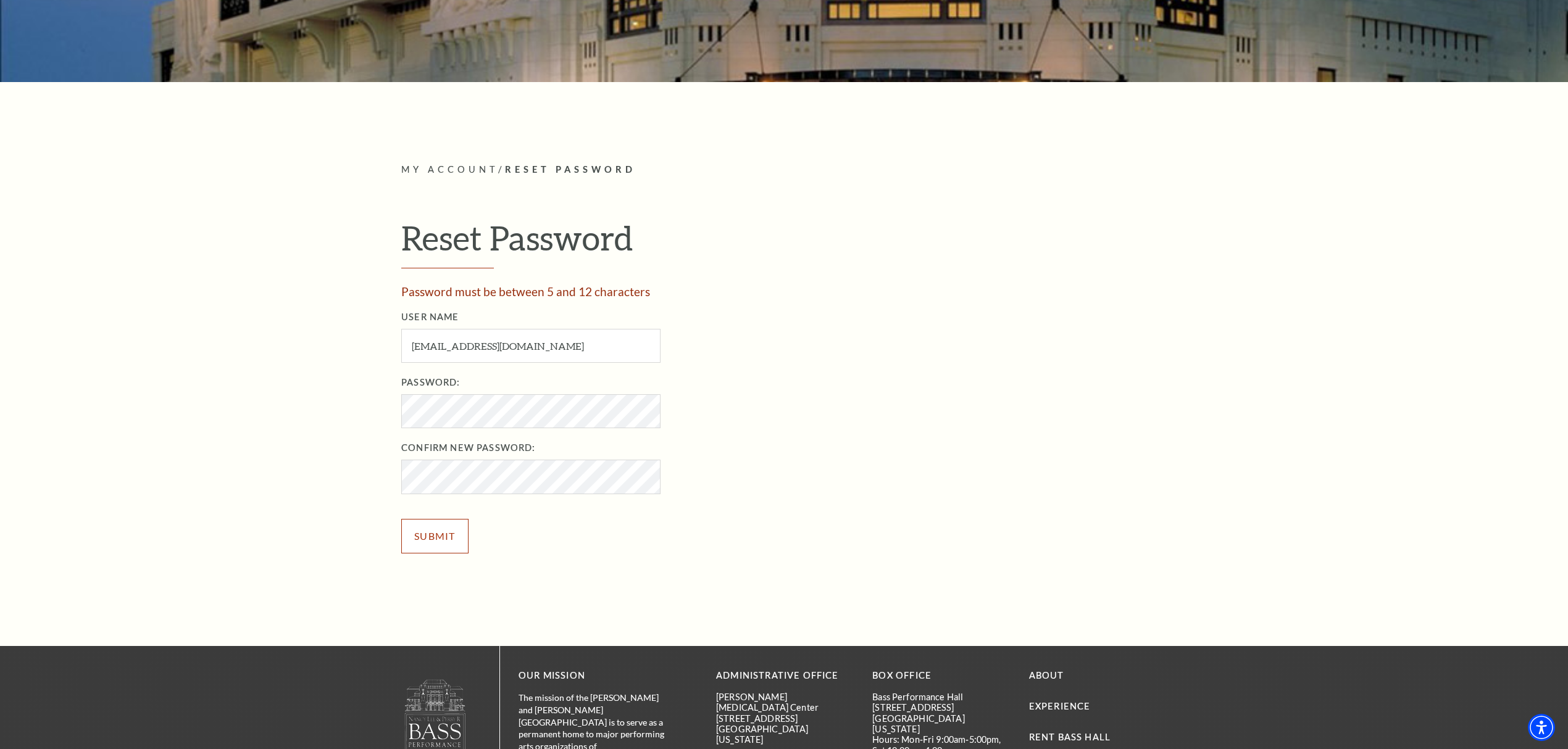
click at [464, 535] on input "Submit" at bounding box center [434, 535] width 68 height 34
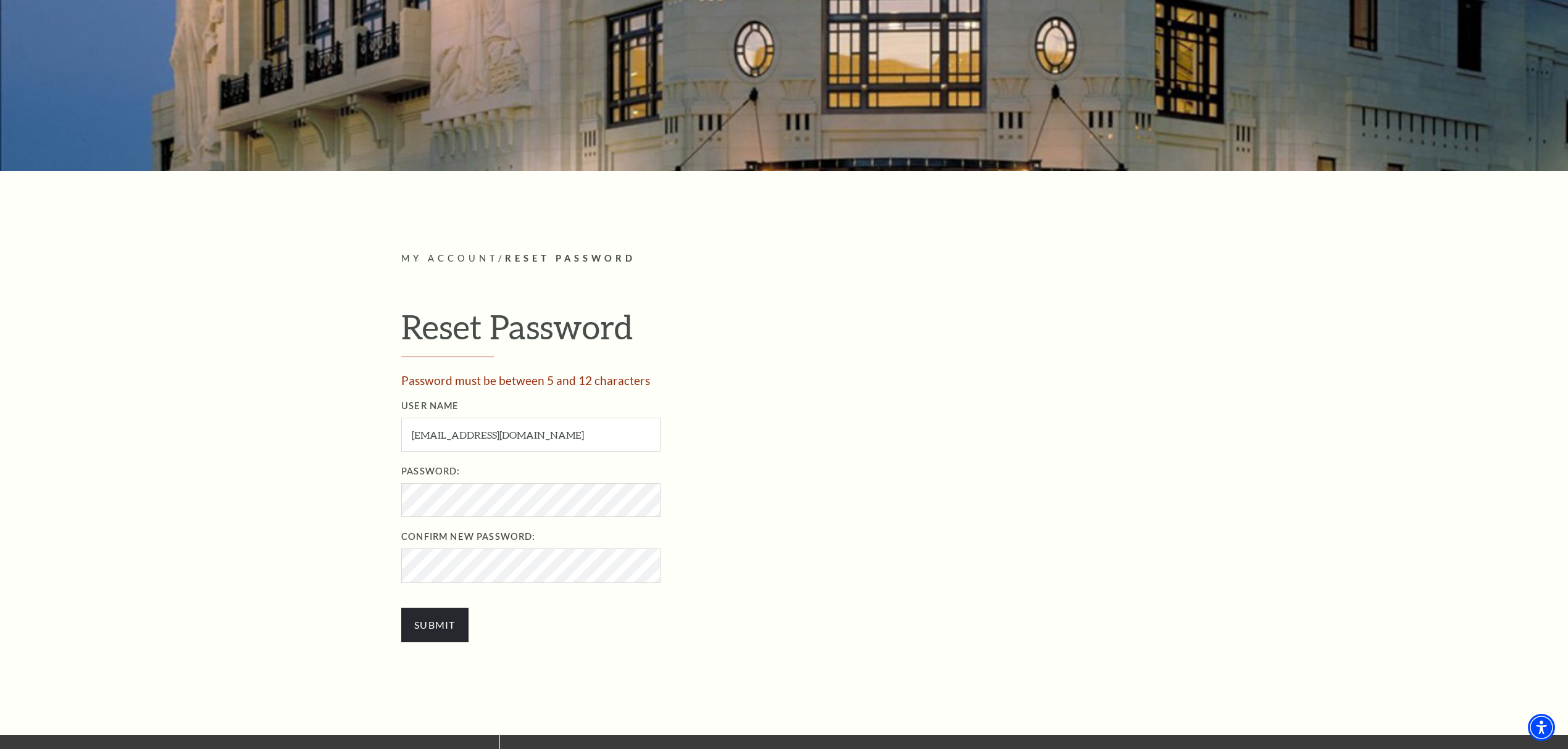
scroll to position [411, 0]
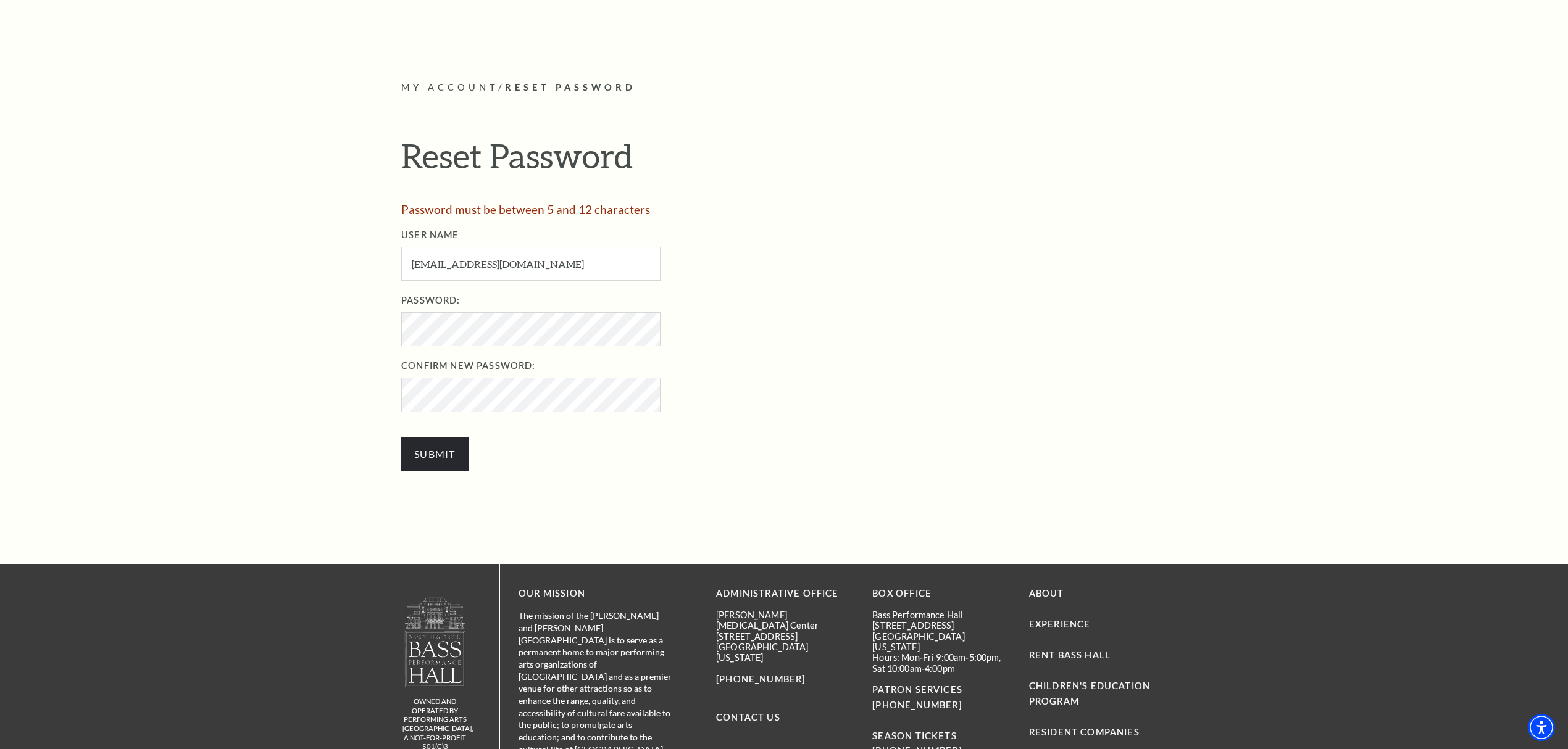
click at [1210, 389] on div "My Account / Reset Password Reset Password Password must be between 5 and 12 ch…" at bounding box center [784, 281] width 1568 height 564
click at [1265, 521] on div "My Account / Reset Password Reset Password Password must be between 5 and 12 ch…" at bounding box center [784, 281] width 1568 height 564
click at [335, 422] on div "My Account / Reset Password Reset Password Password must be between 5 and 12 ch…" at bounding box center [784, 281] width 1568 height 564
click at [311, 446] on div "My Account / Reset Password Reset Password Password must be between 5 and 12 ch…" at bounding box center [784, 281] width 1568 height 564
click at [455, 458] on input "Submit" at bounding box center [434, 453] width 68 height 34
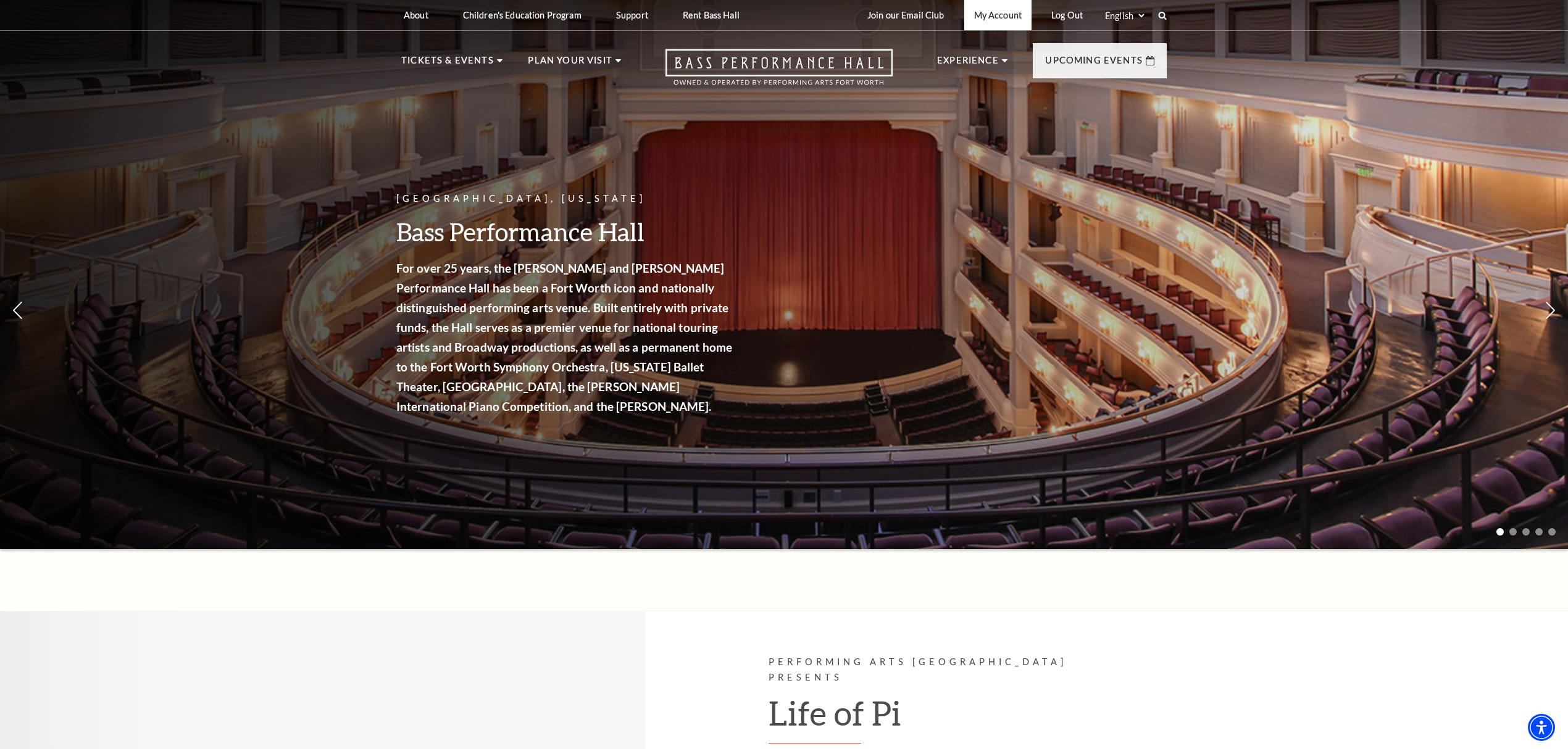
click at [992, 11] on link "My Account" at bounding box center [997, 15] width 68 height 30
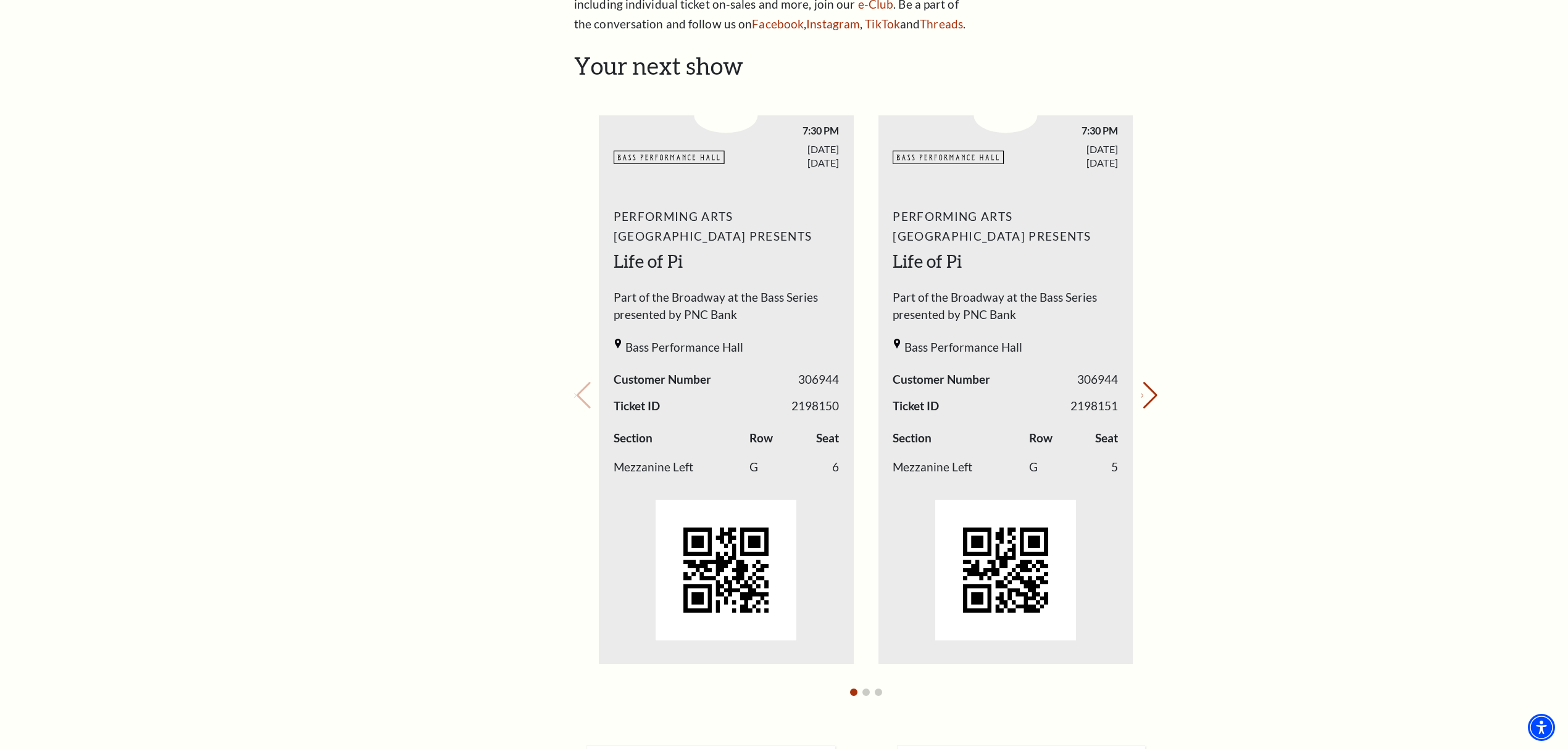
scroll to position [493, 0]
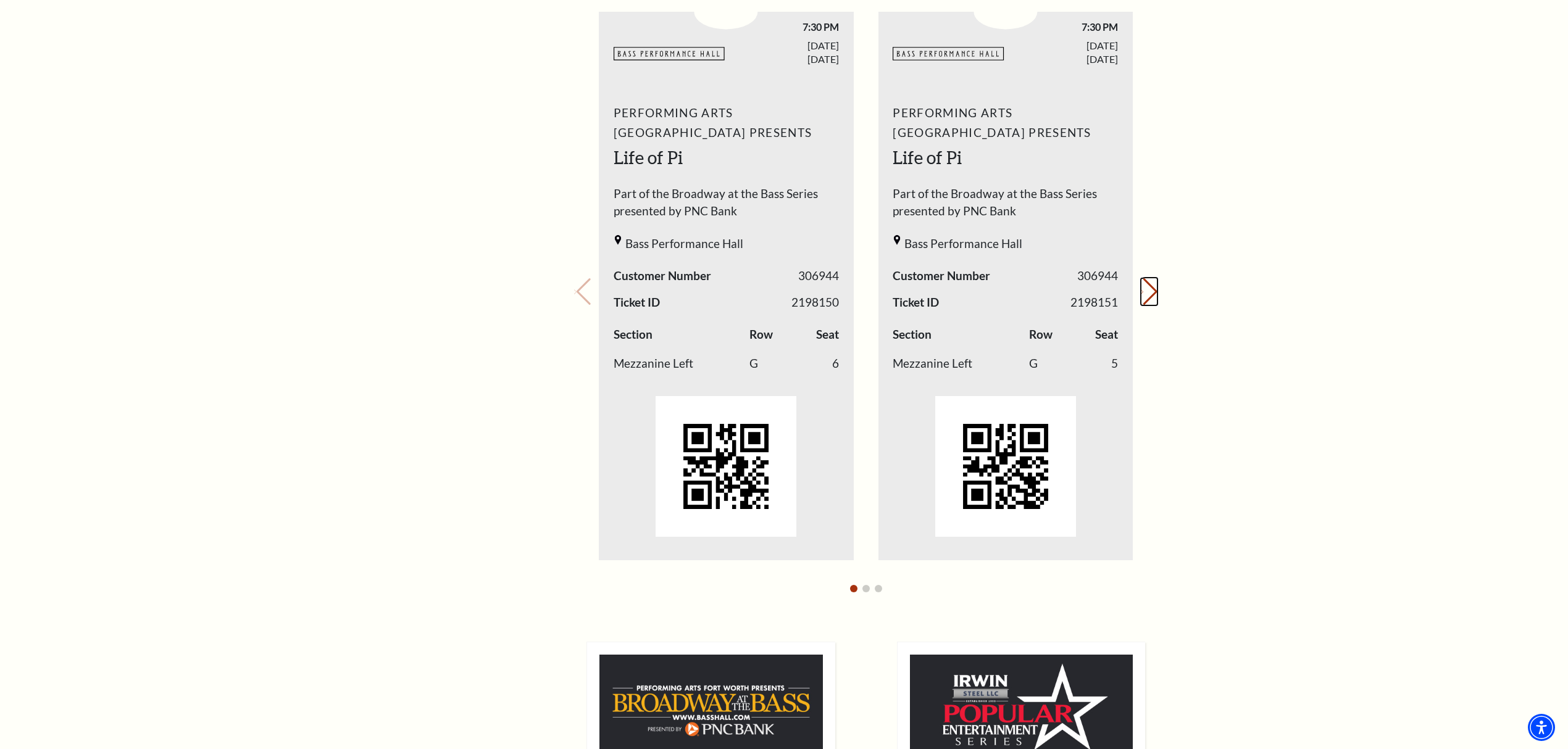
click at [1141, 294] on button "Next slide." at bounding box center [1149, 291] width 17 height 28
click at [1141, 291] on button "Next slide." at bounding box center [1149, 291] width 17 height 28
click at [571, 297] on div "Loading... My Account Hi [PERSON_NAME], Welcome back! My Account Home My Profil…" at bounding box center [865, 417] width 601 height 1590
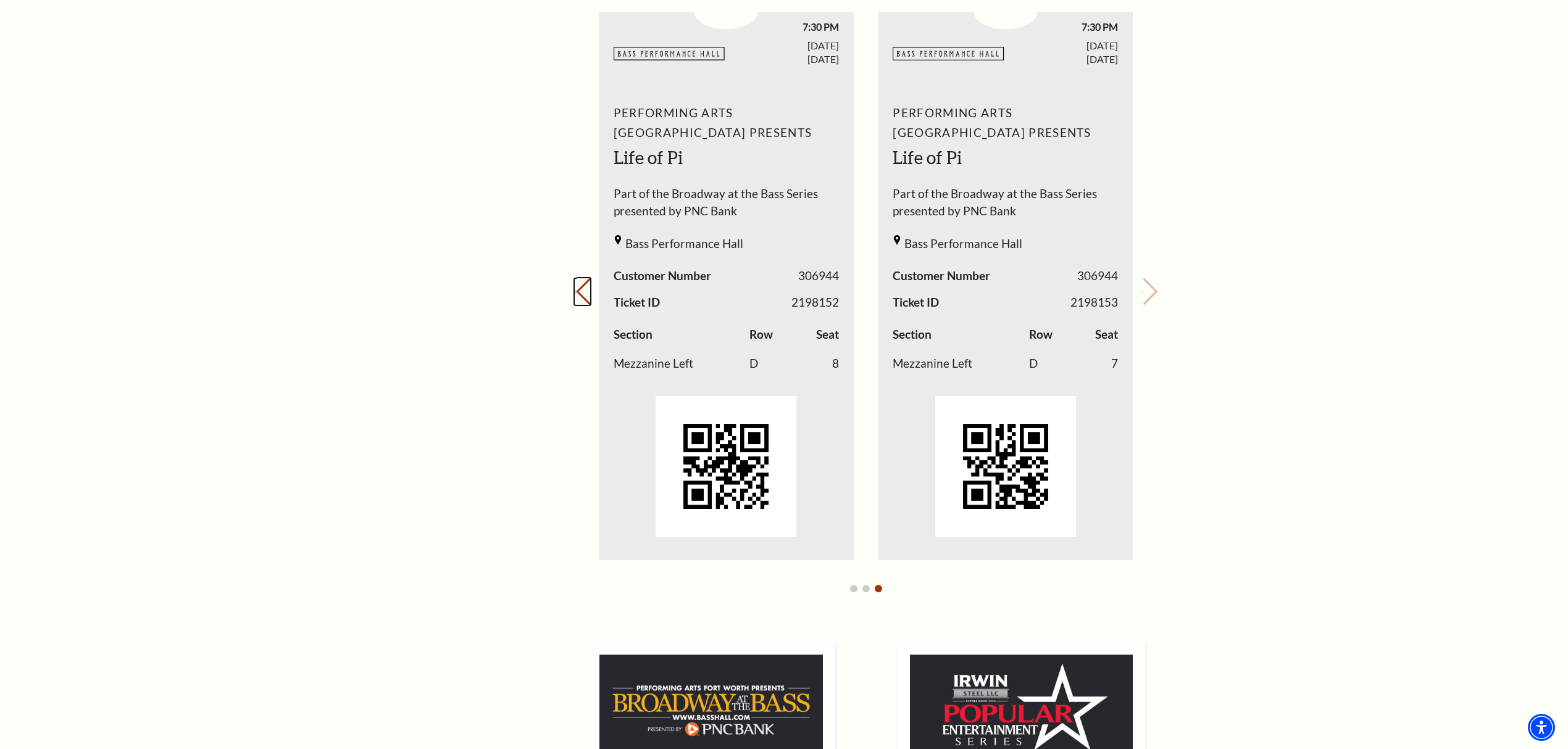
click at [581, 294] on button "Previous slide." at bounding box center [582, 291] width 17 height 28
click at [583, 294] on button "Previous slide." at bounding box center [582, 291] width 17 height 28
click at [583, 294] on div "Your next show Previous slide. Next slide." at bounding box center [865, 275] width 583 height 654
click at [1340, 453] on div "My Account Home My Profile Upcoming Performances Past Performances Loading... M…" at bounding box center [784, 417] width 1568 height 1750
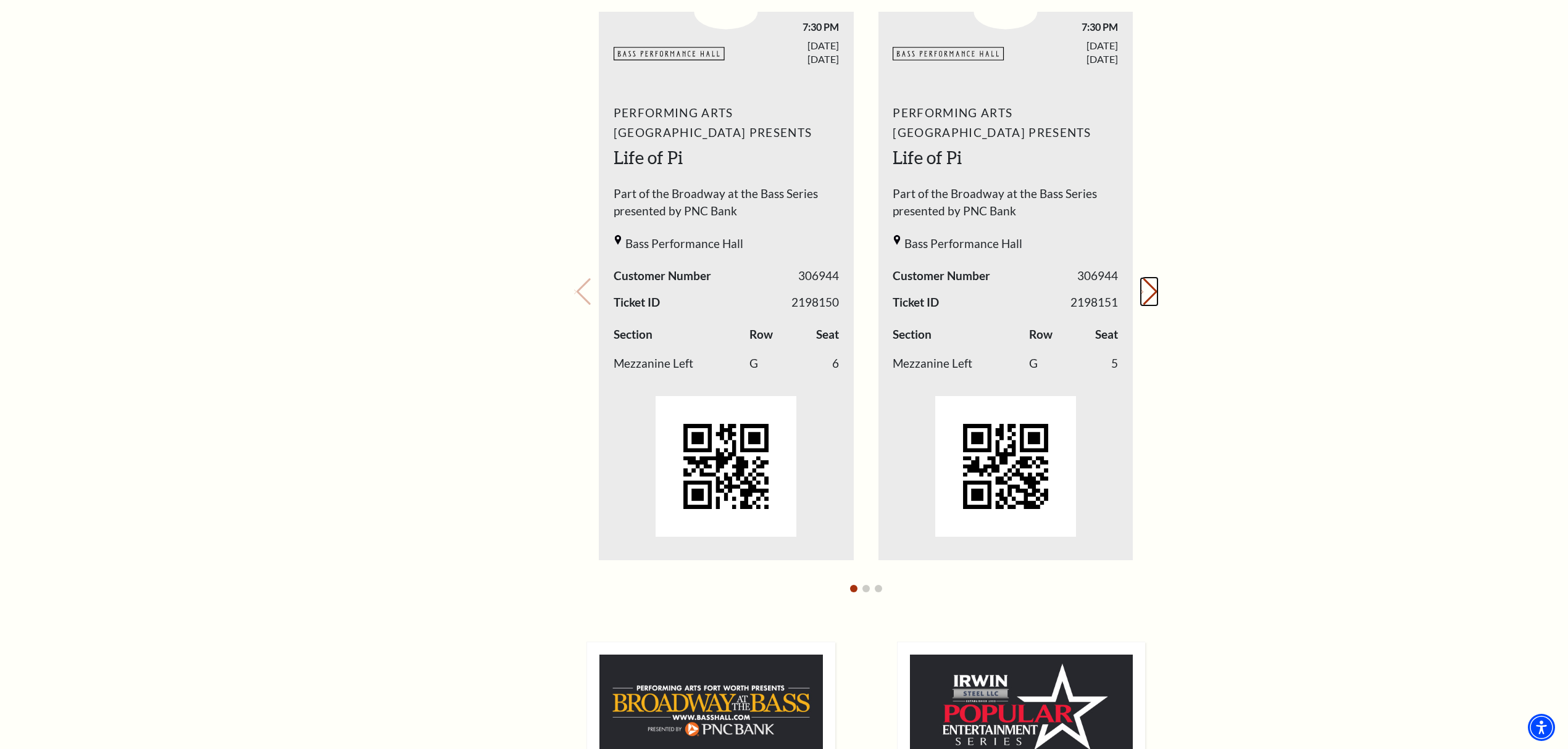
click at [1152, 287] on button "Next slide." at bounding box center [1149, 291] width 17 height 28
click at [1161, 290] on div "Loading... My Account Hi [PERSON_NAME], Welcome back! My Account Home My Profil…" at bounding box center [865, 417] width 601 height 1590
click at [1144, 290] on button "Next slide." at bounding box center [1149, 291] width 17 height 28
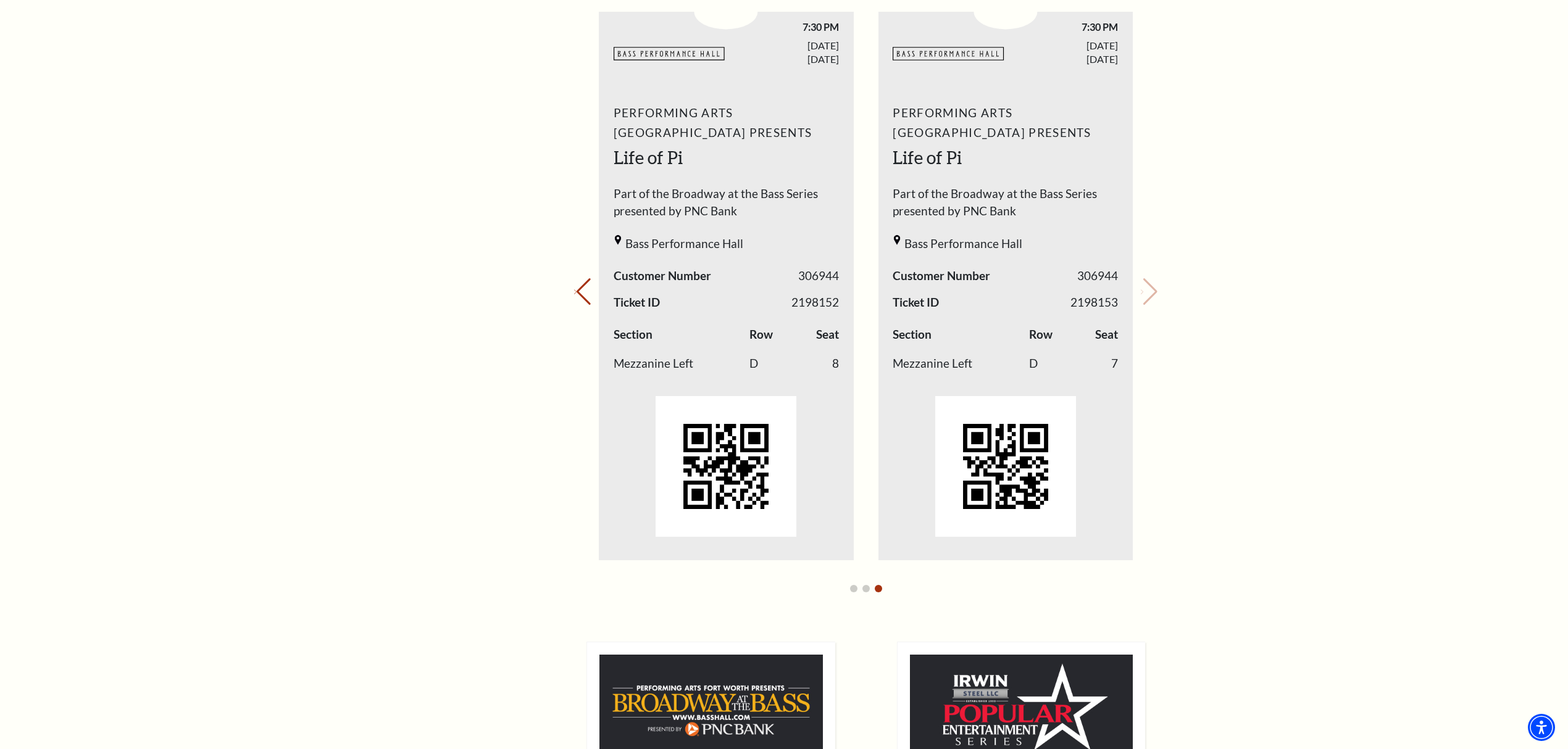
click at [560, 406] on div "My Account Home My Profile Upcoming Performances Past Performances Loading... M…" at bounding box center [784, 417] width 765 height 1590
